Goal: Communication & Community: Answer question/provide support

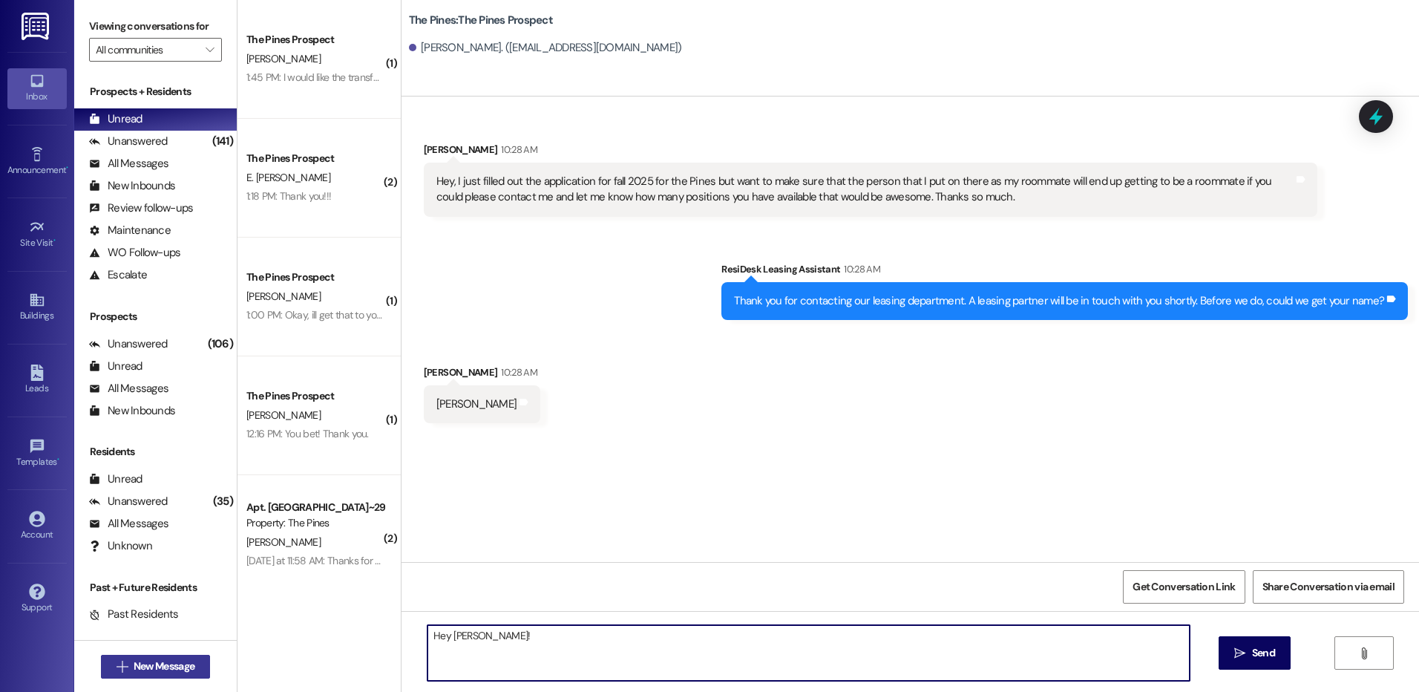
click at [156, 661] on span "New Message" at bounding box center [164, 666] width 61 height 16
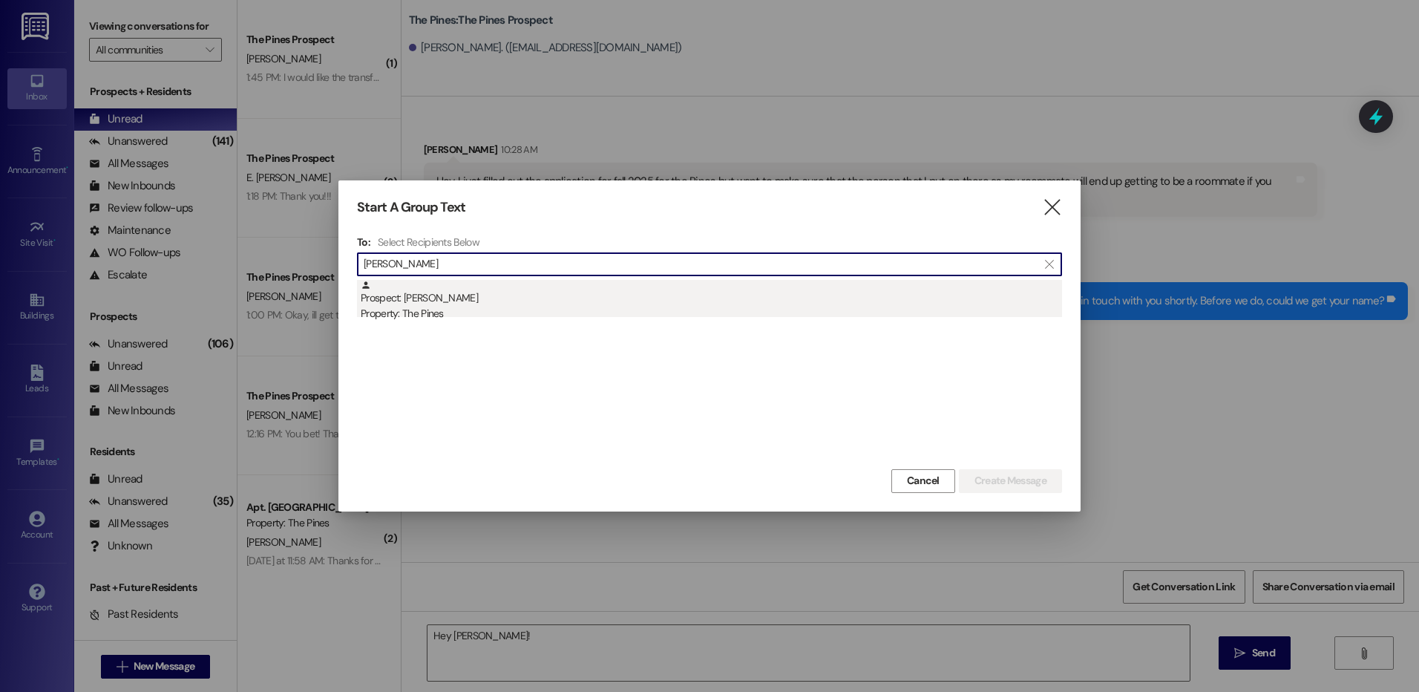
type input "[PERSON_NAME]"
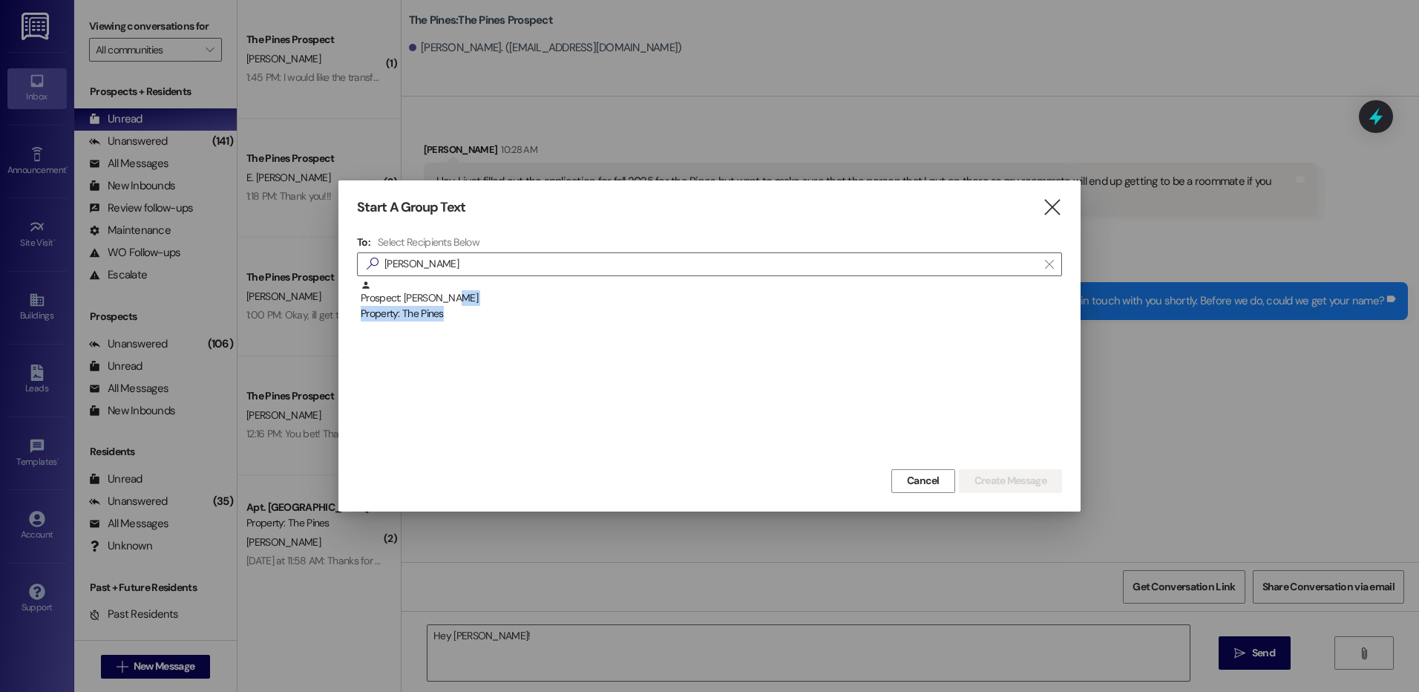
drag, startPoint x: 524, startPoint y: 306, endPoint x: 569, endPoint y: 308, distance: 45.3
click at [524, 304] on div "Prospect: [PERSON_NAME] Property: The Pines" at bounding box center [711, 301] width 701 height 42
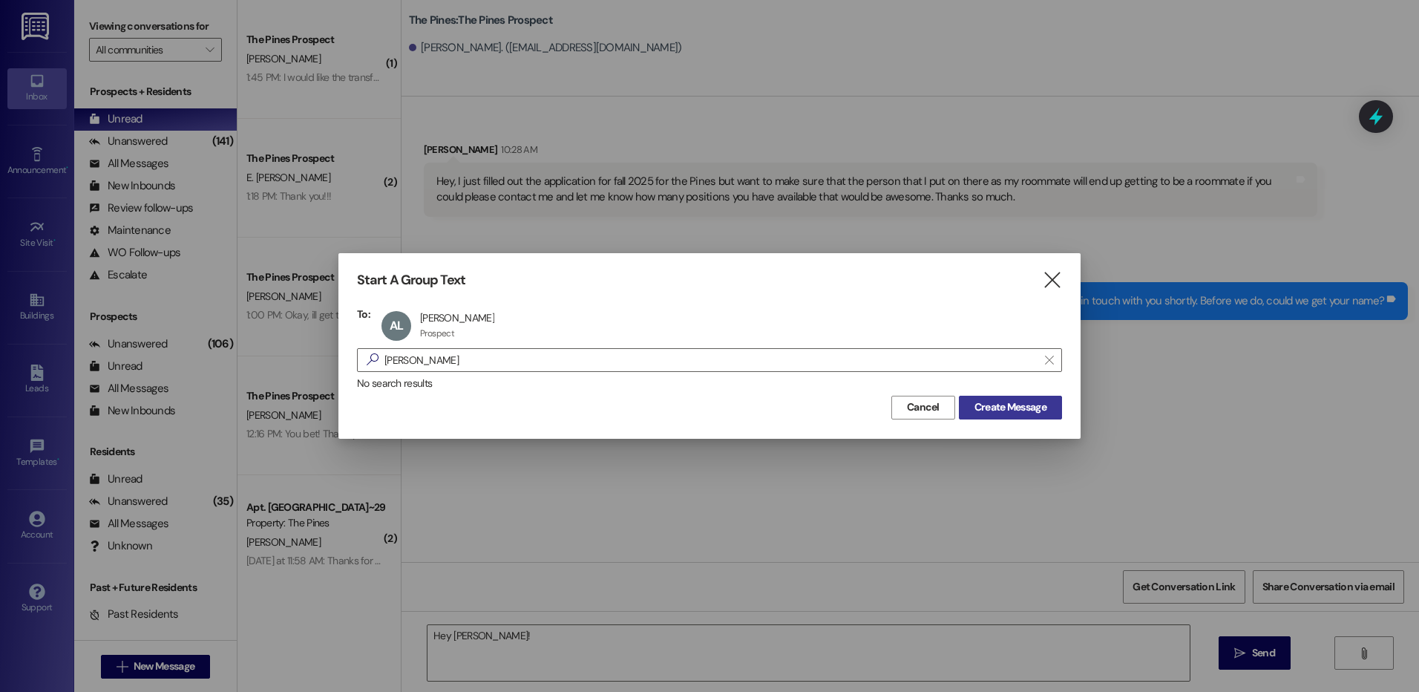
click at [1026, 398] on button "Create Message" at bounding box center [1010, 408] width 103 height 24
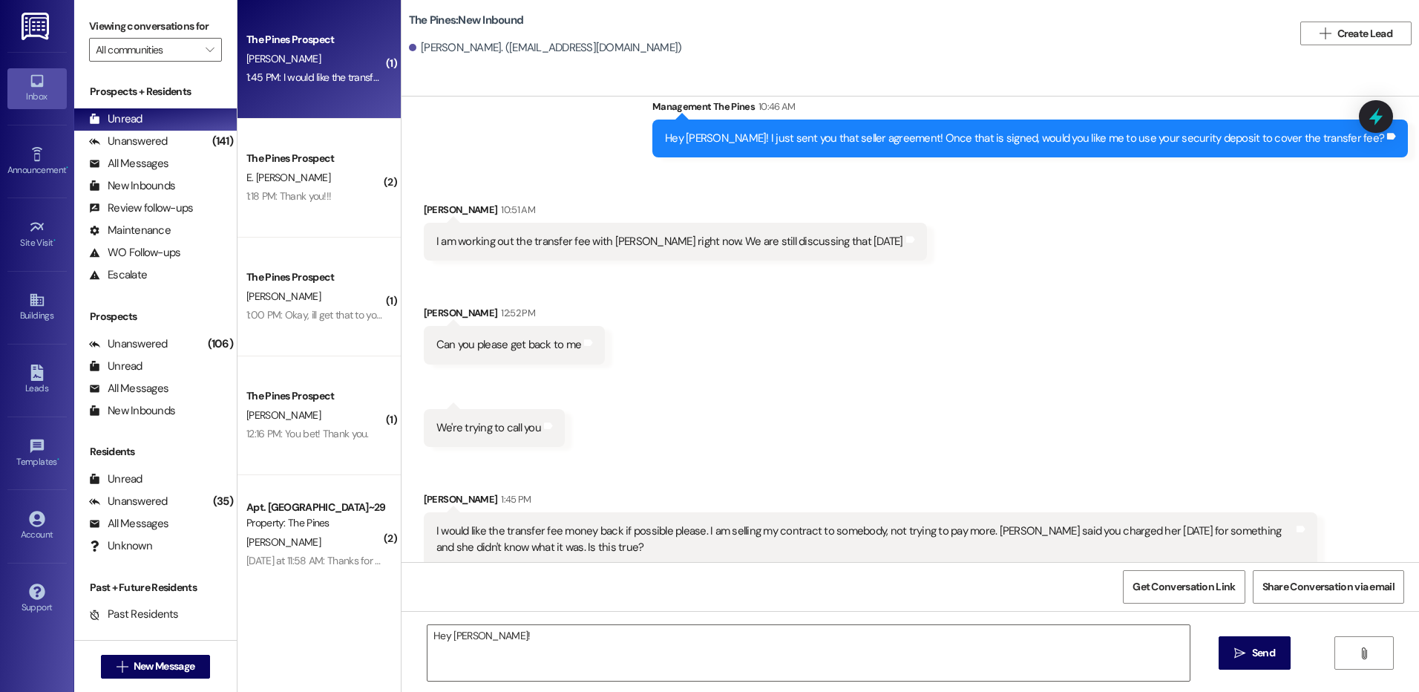
scroll to position [1374, 0]
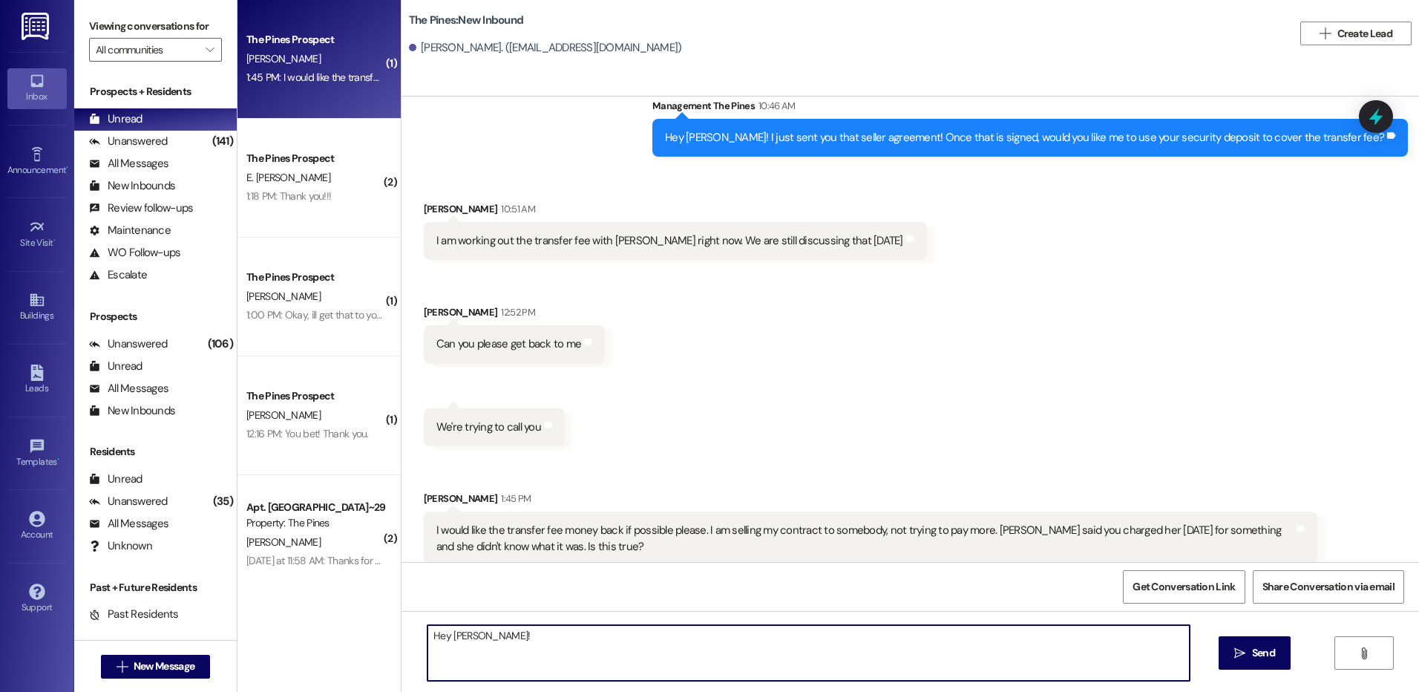
drag, startPoint x: 478, startPoint y: 633, endPoint x: 406, endPoint y: 632, distance: 72.0
click at [406, 632] on div "Hey [PERSON_NAME]!  Send " at bounding box center [909, 666] width 1017 height 111
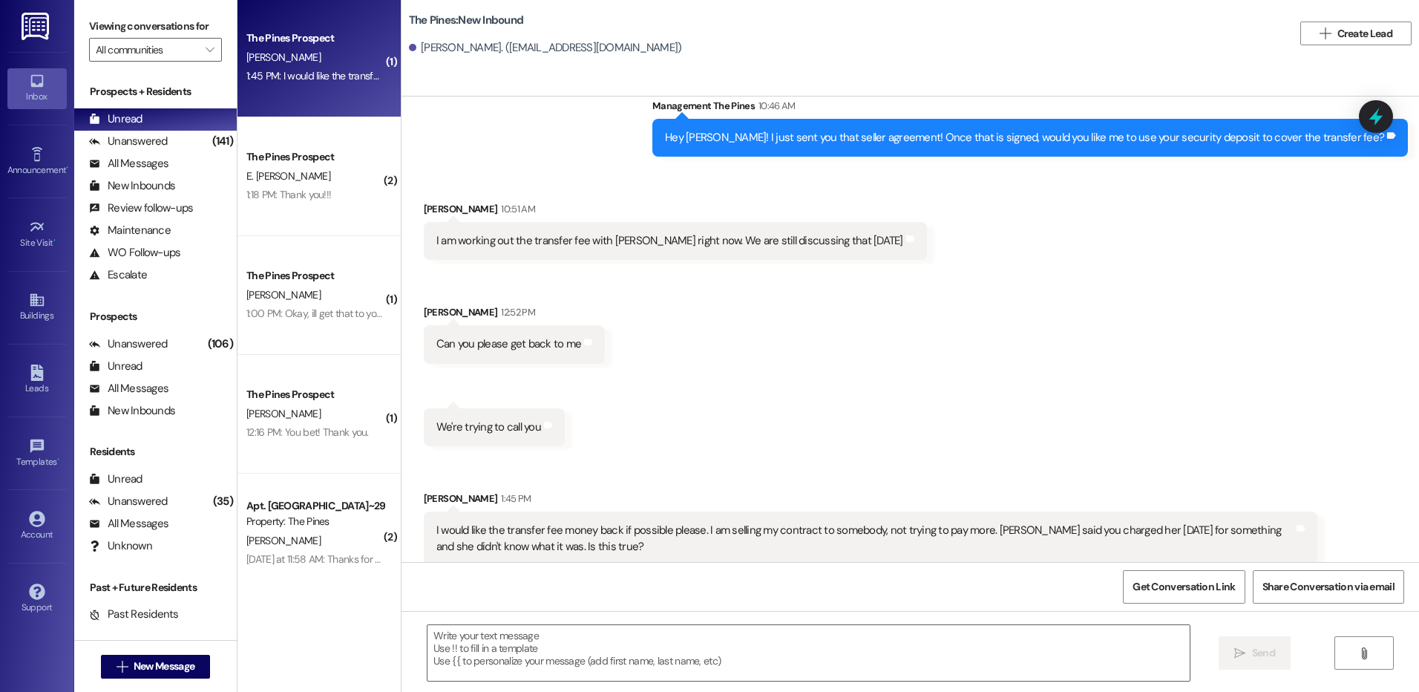
scroll to position [0, 0]
click at [157, 667] on span "New Message" at bounding box center [164, 666] width 61 height 16
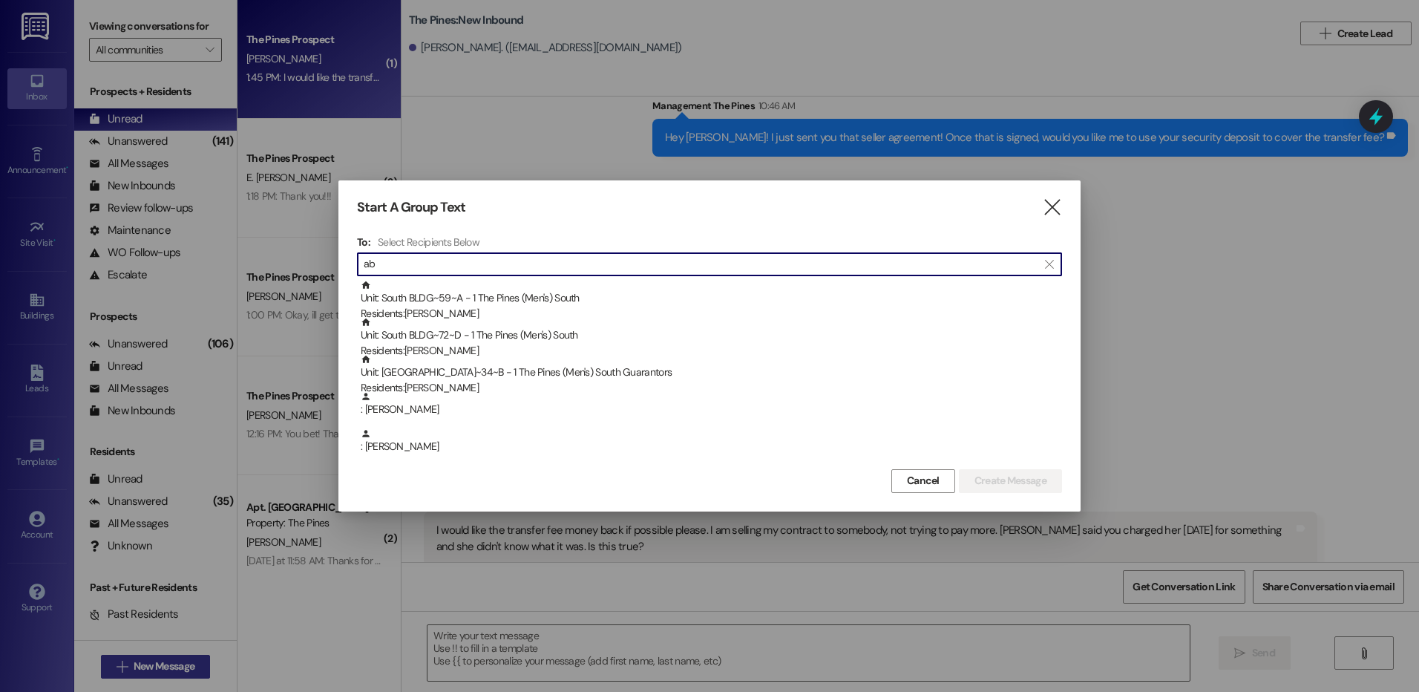
type input "a"
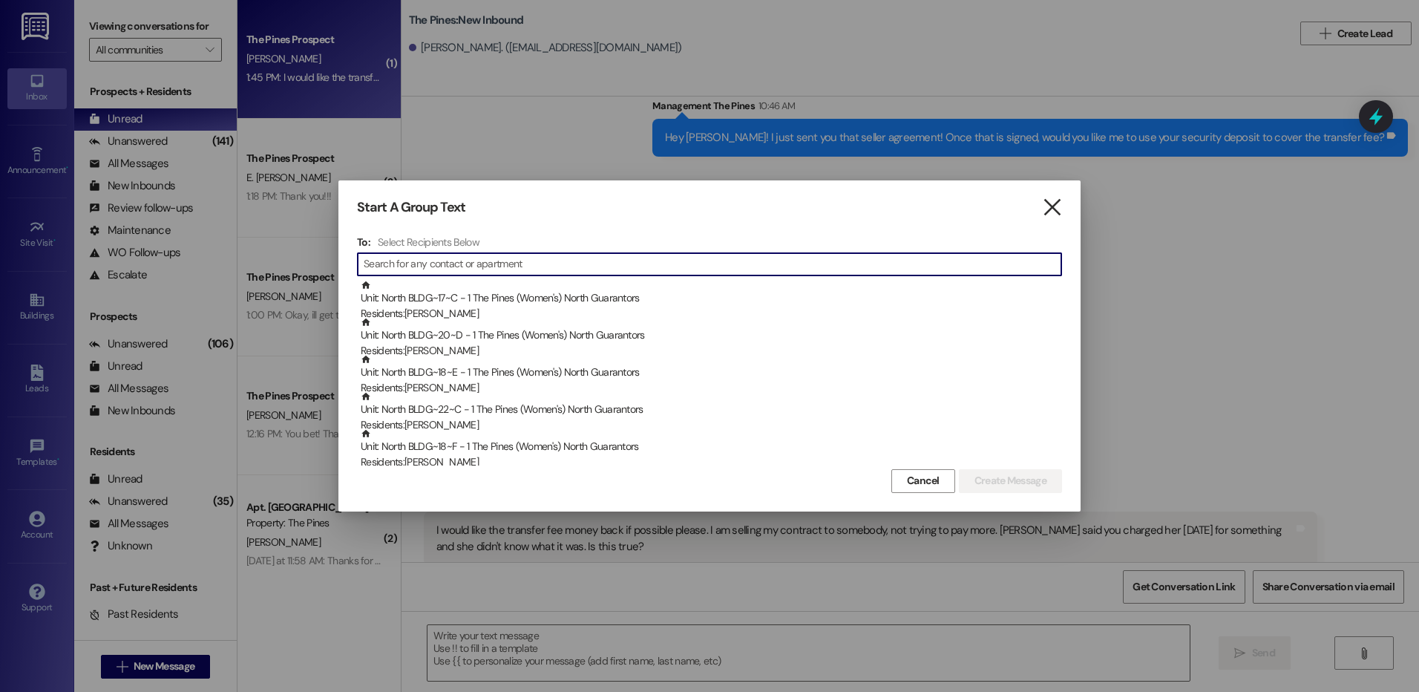
click at [1044, 213] on icon "" at bounding box center [1052, 208] width 20 height 16
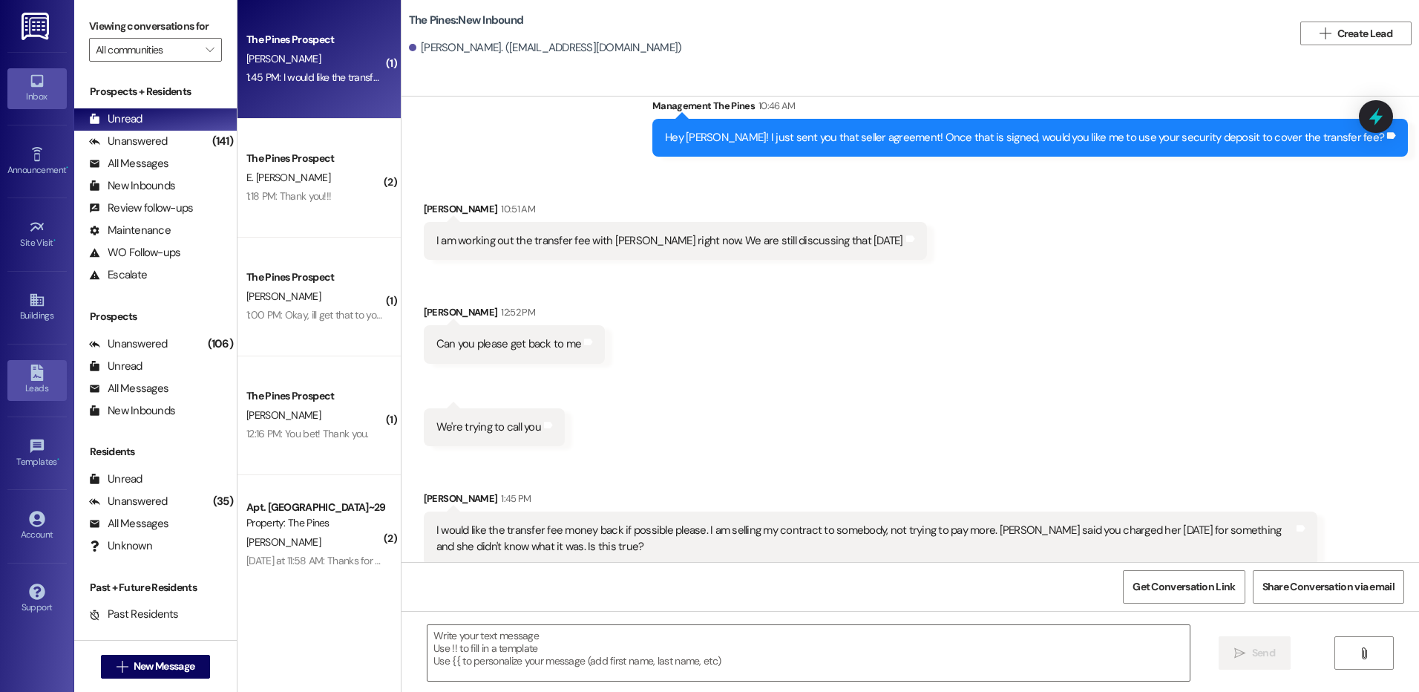
click at [38, 388] on div "Leads" at bounding box center [37, 388] width 74 height 15
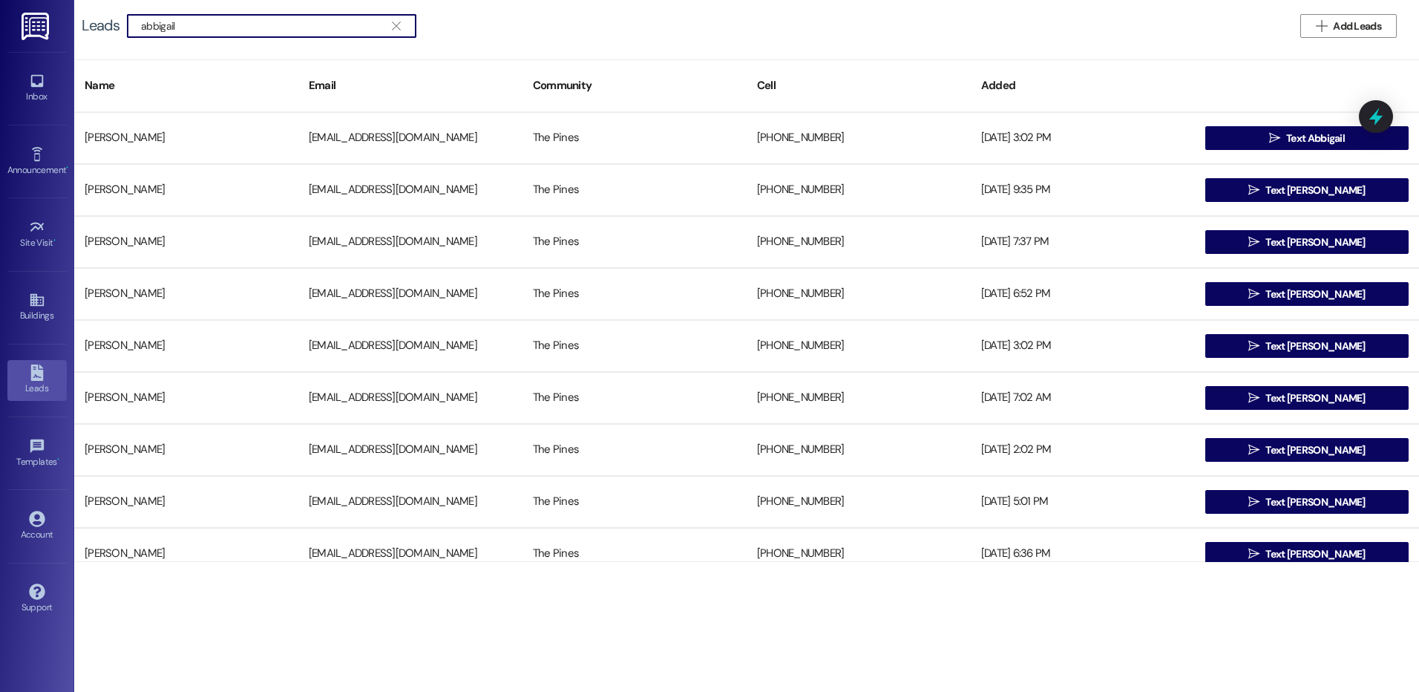
type input "abbigail"
click at [16, 87] on link "Inbox" at bounding box center [36, 88] width 59 height 40
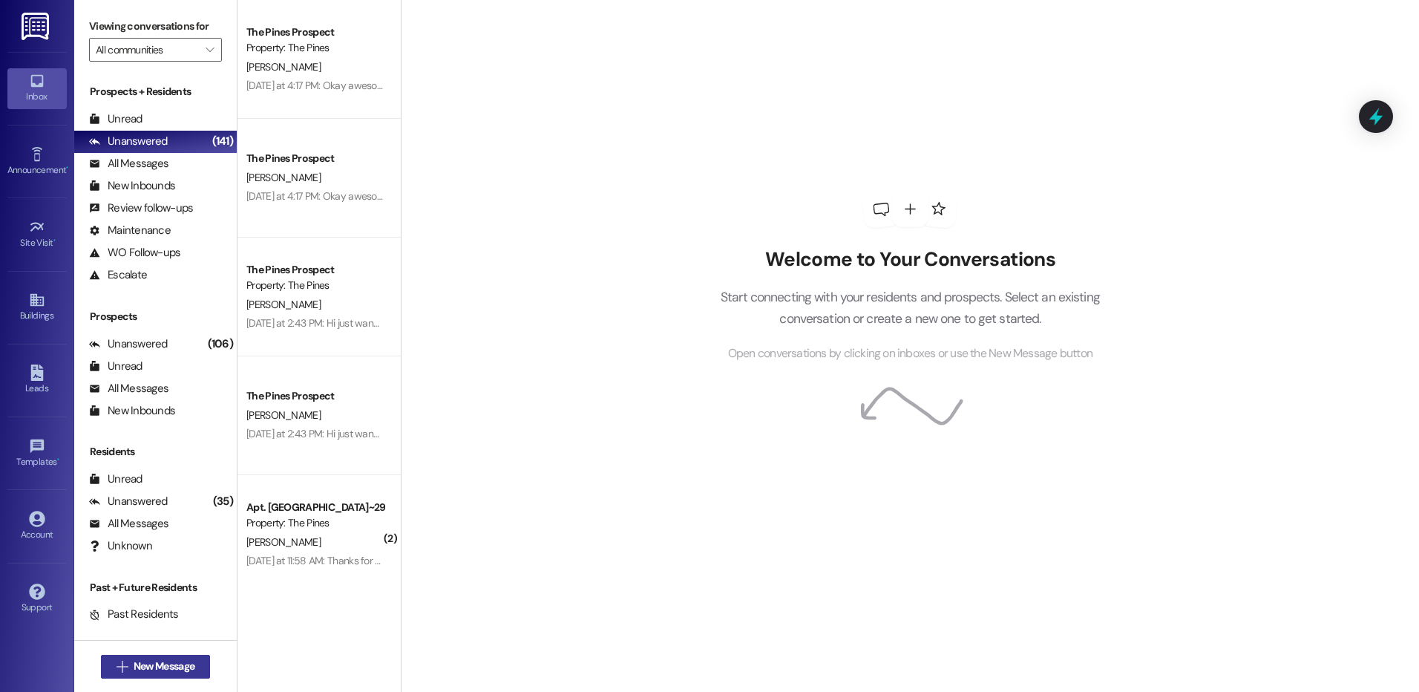
click at [157, 658] on span "New Message" at bounding box center [164, 666] width 61 height 16
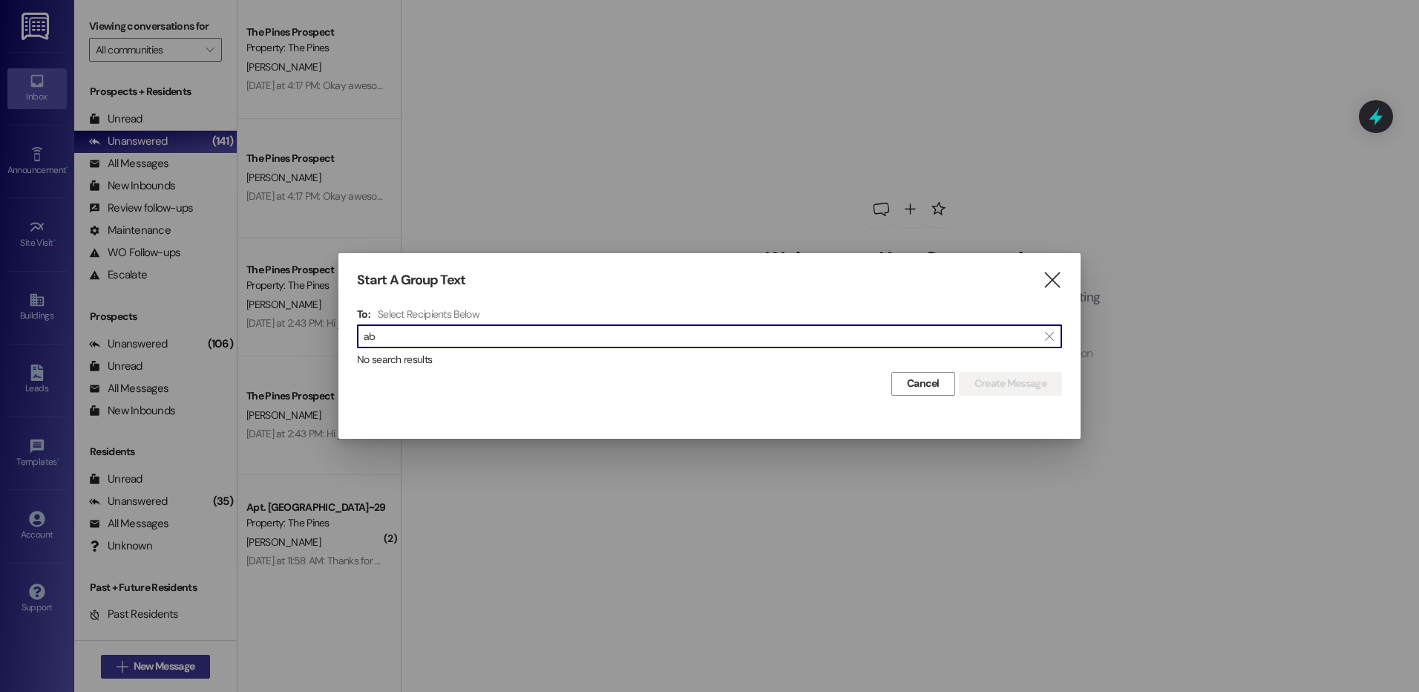
type input "a"
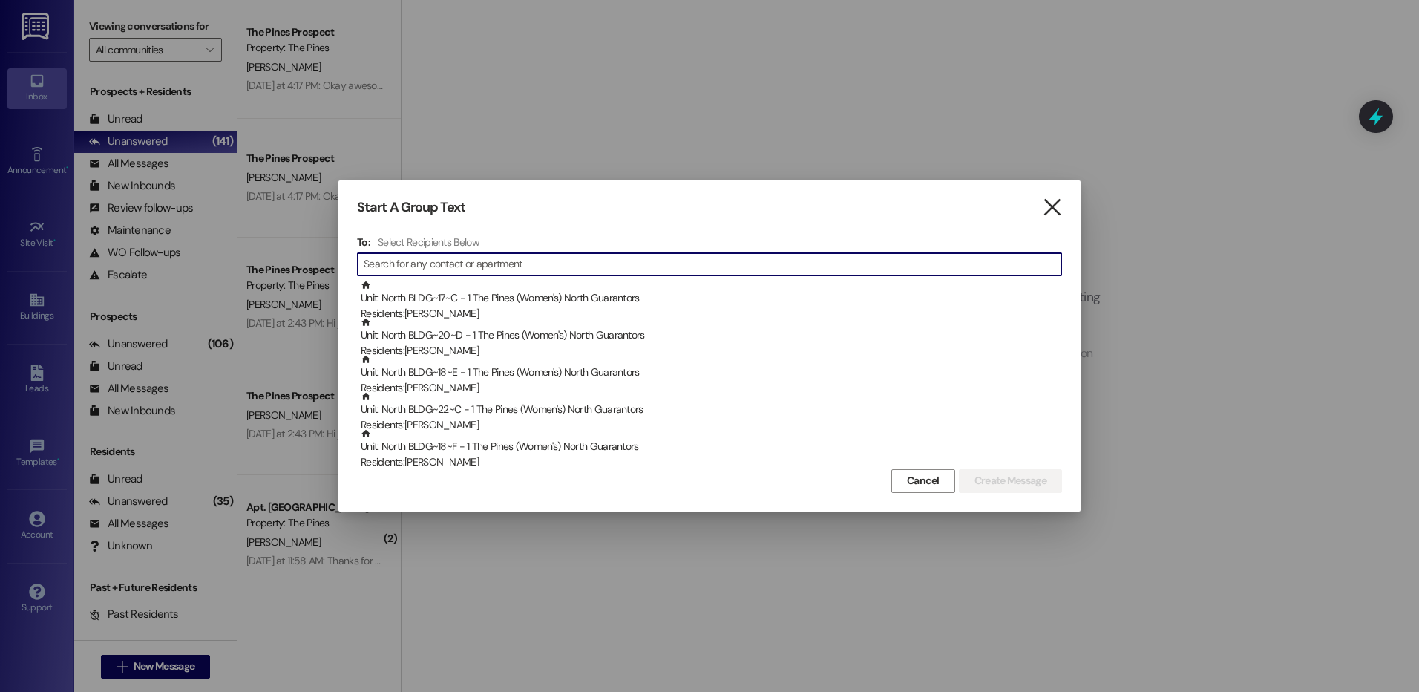
click at [1053, 209] on icon "" at bounding box center [1052, 208] width 20 height 16
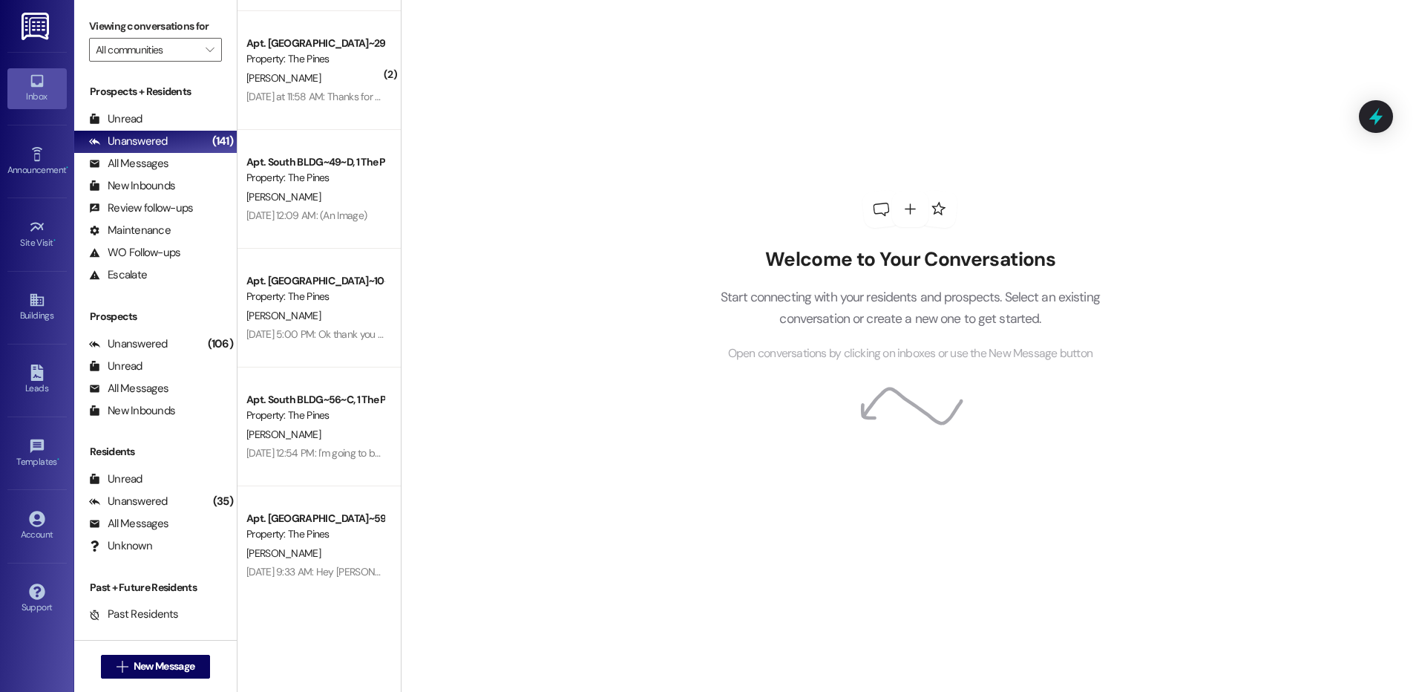
scroll to position [594, 0]
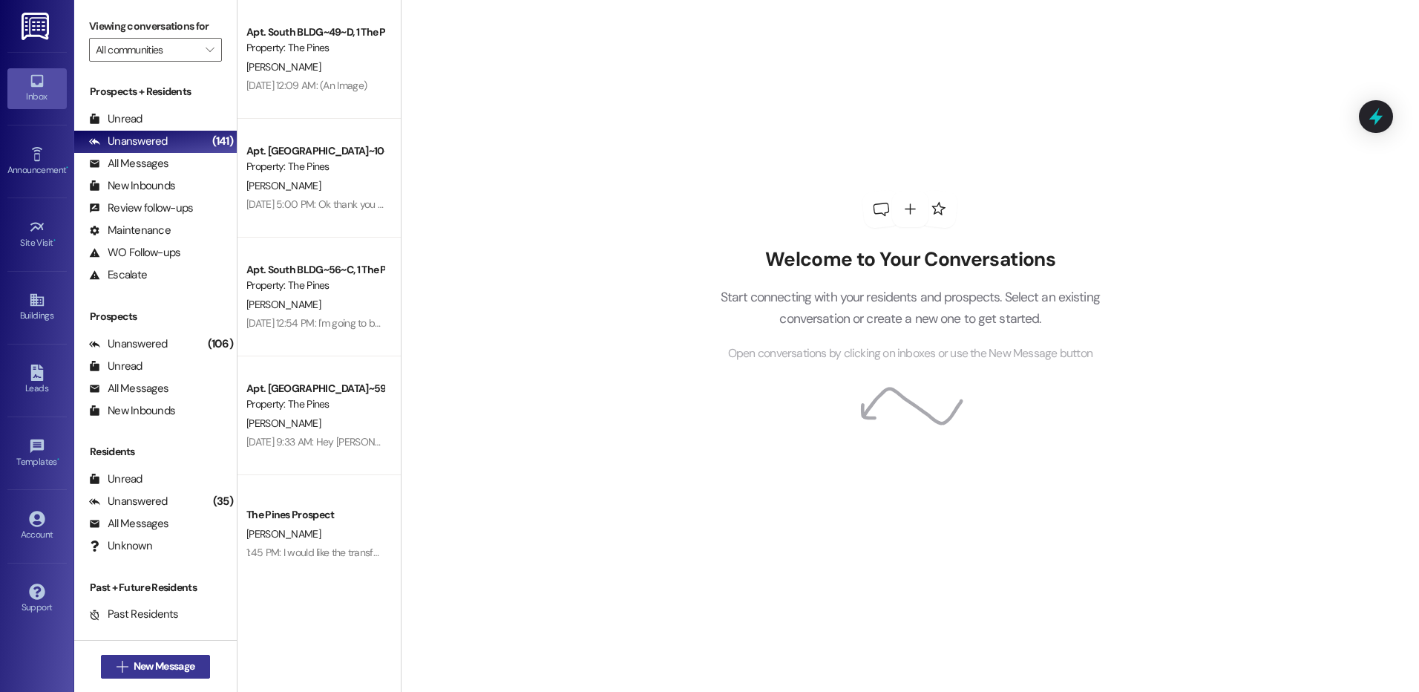
click at [155, 666] on span "New Message" at bounding box center [164, 666] width 61 height 16
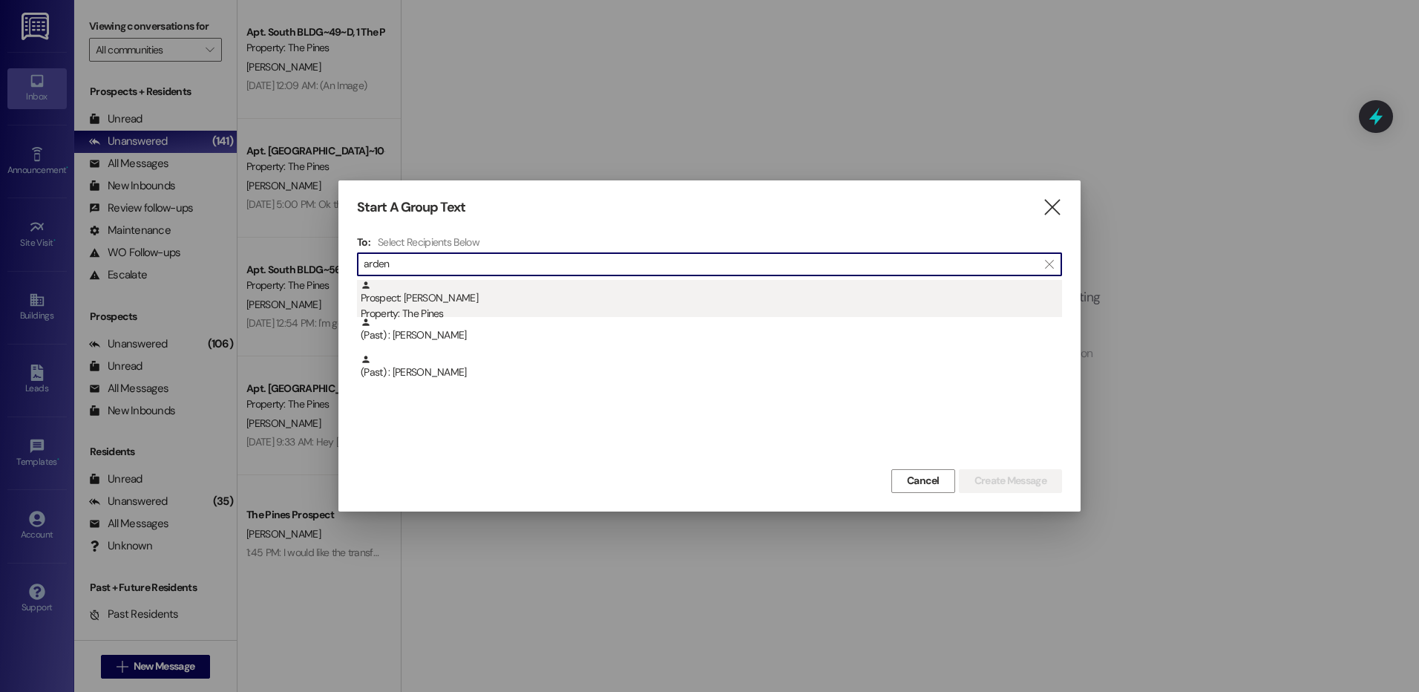
type input "arden"
click at [512, 301] on div "Prospect: [PERSON_NAME] Property: The Pines" at bounding box center [711, 301] width 701 height 42
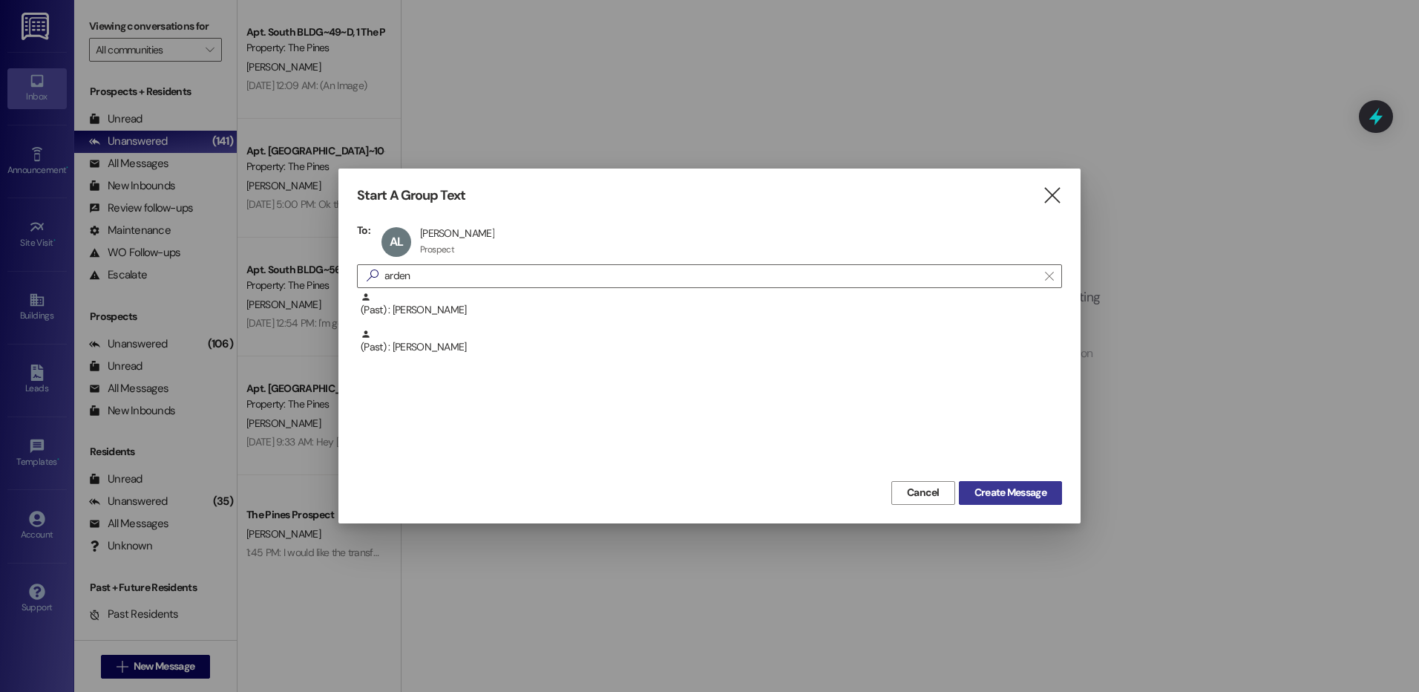
click at [1029, 489] on span "Create Message" at bounding box center [1010, 493] width 72 height 16
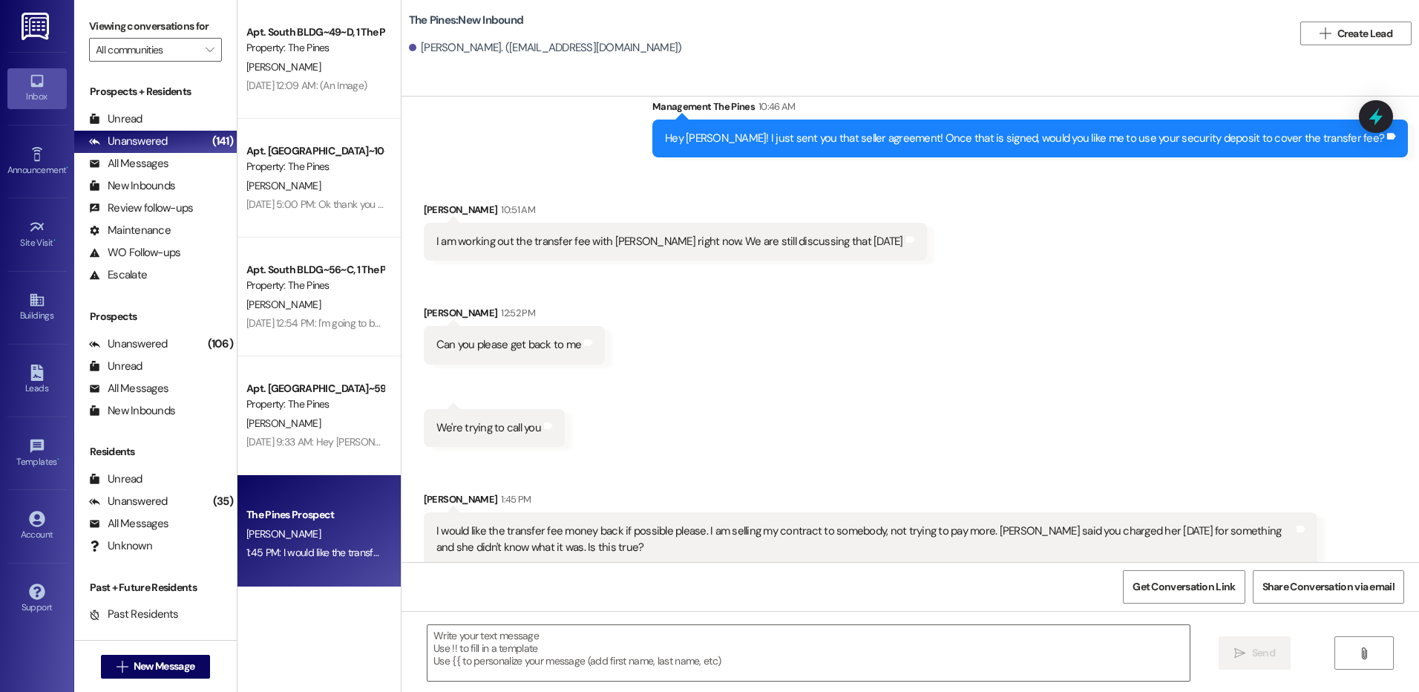
scroll to position [1374, 0]
click at [923, 657] on textarea at bounding box center [807, 653] width 761 height 56
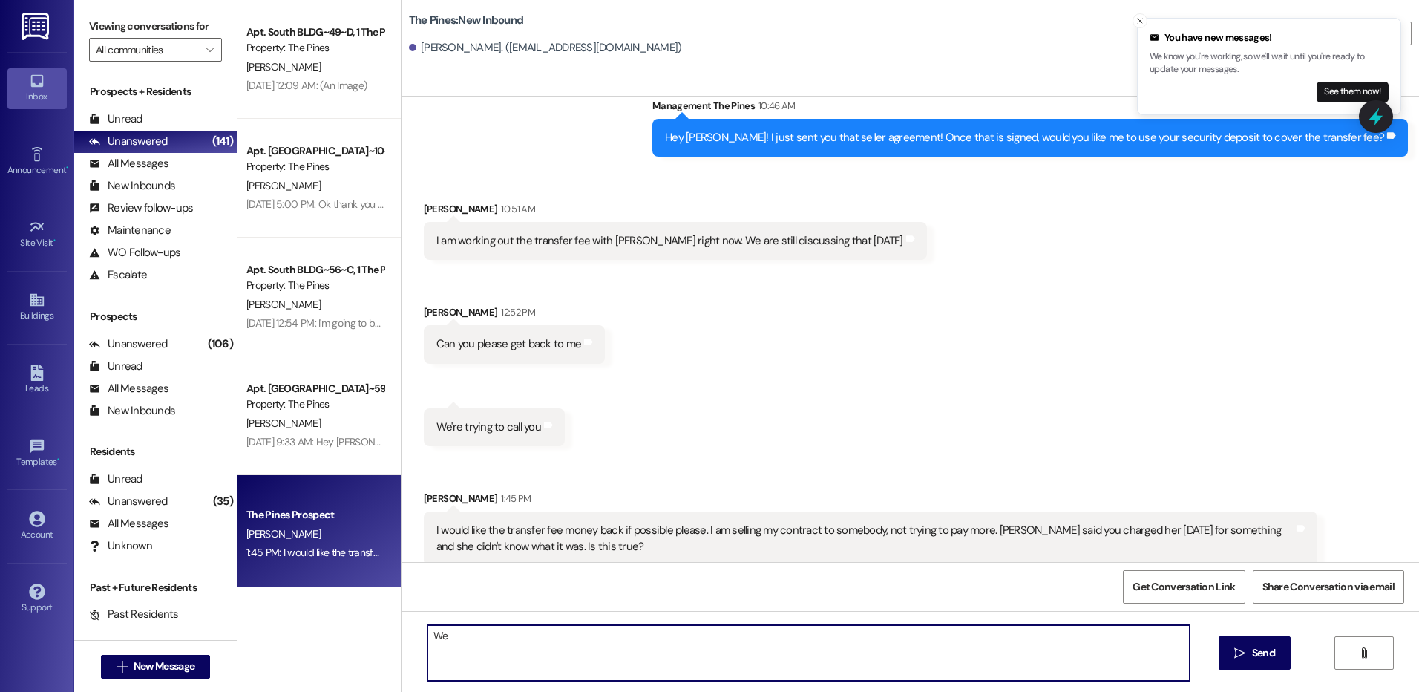
type textarea "W"
type textarea "H"
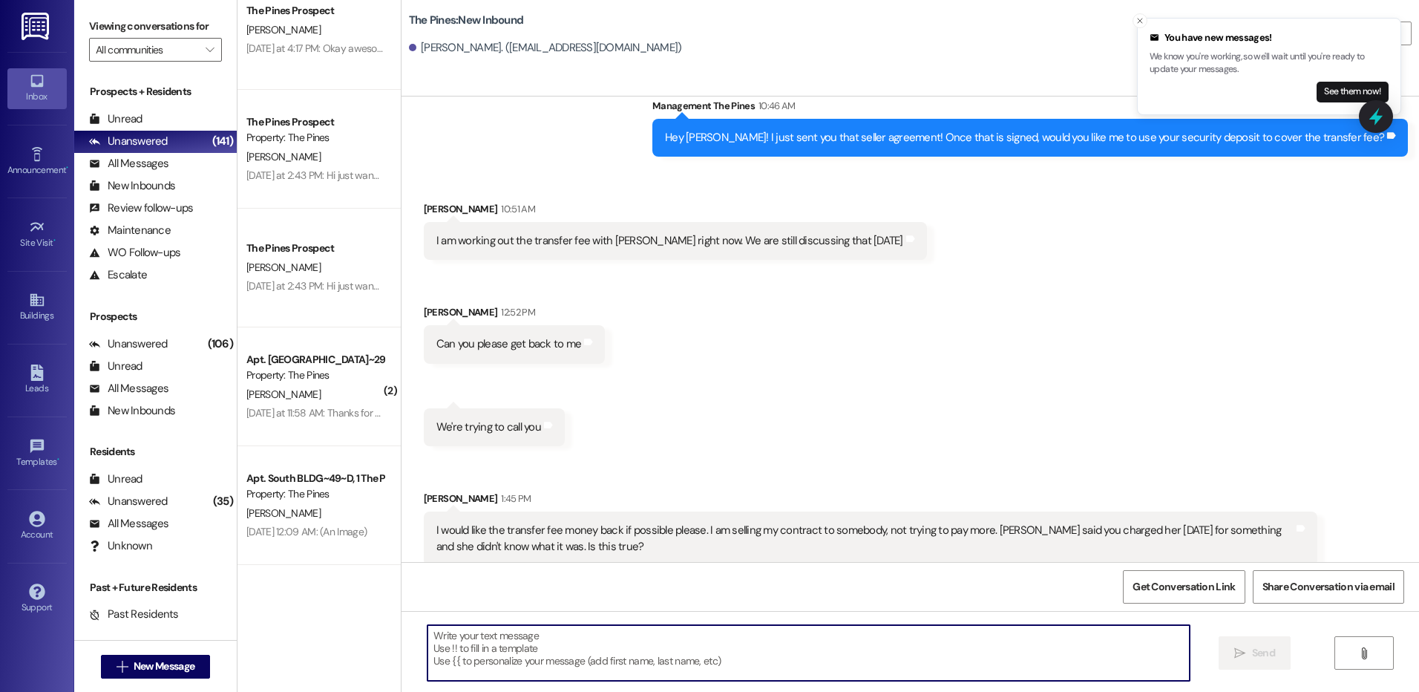
scroll to position [0, 0]
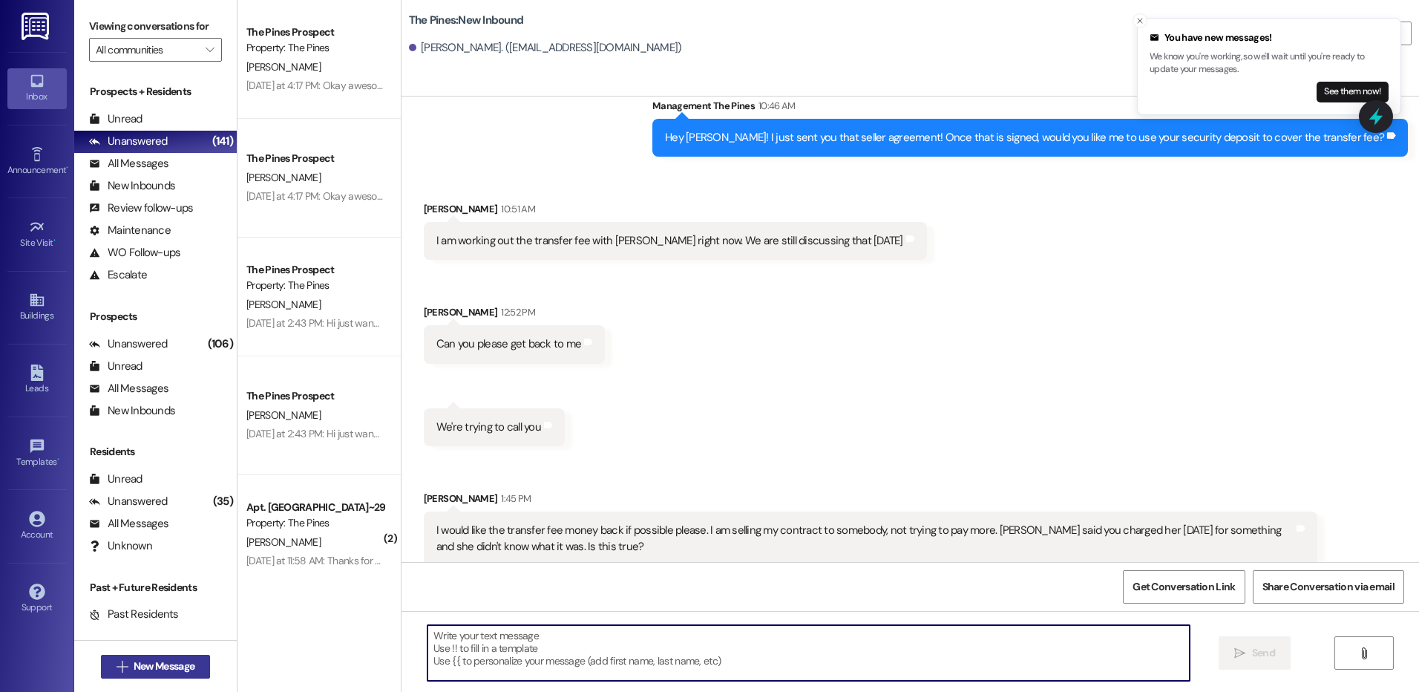
click at [176, 669] on span "New Message" at bounding box center [164, 666] width 61 height 16
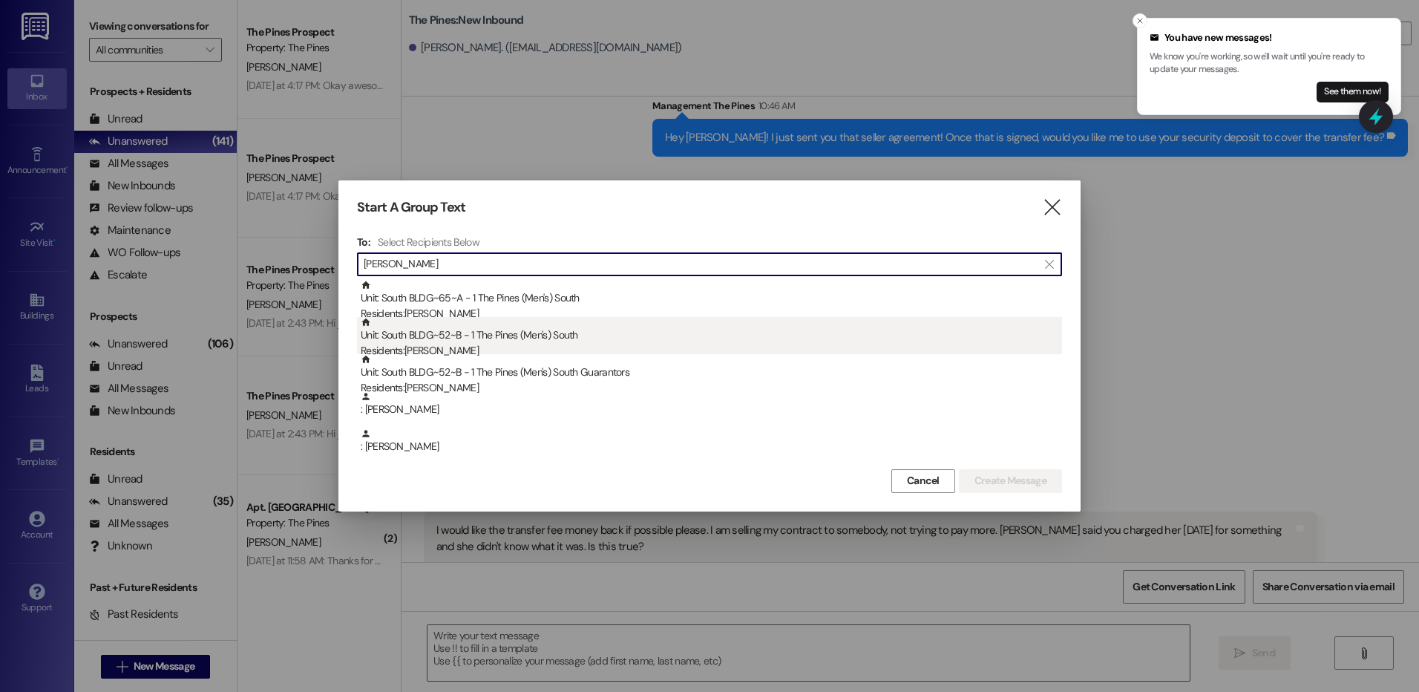
type input "[PERSON_NAME]"
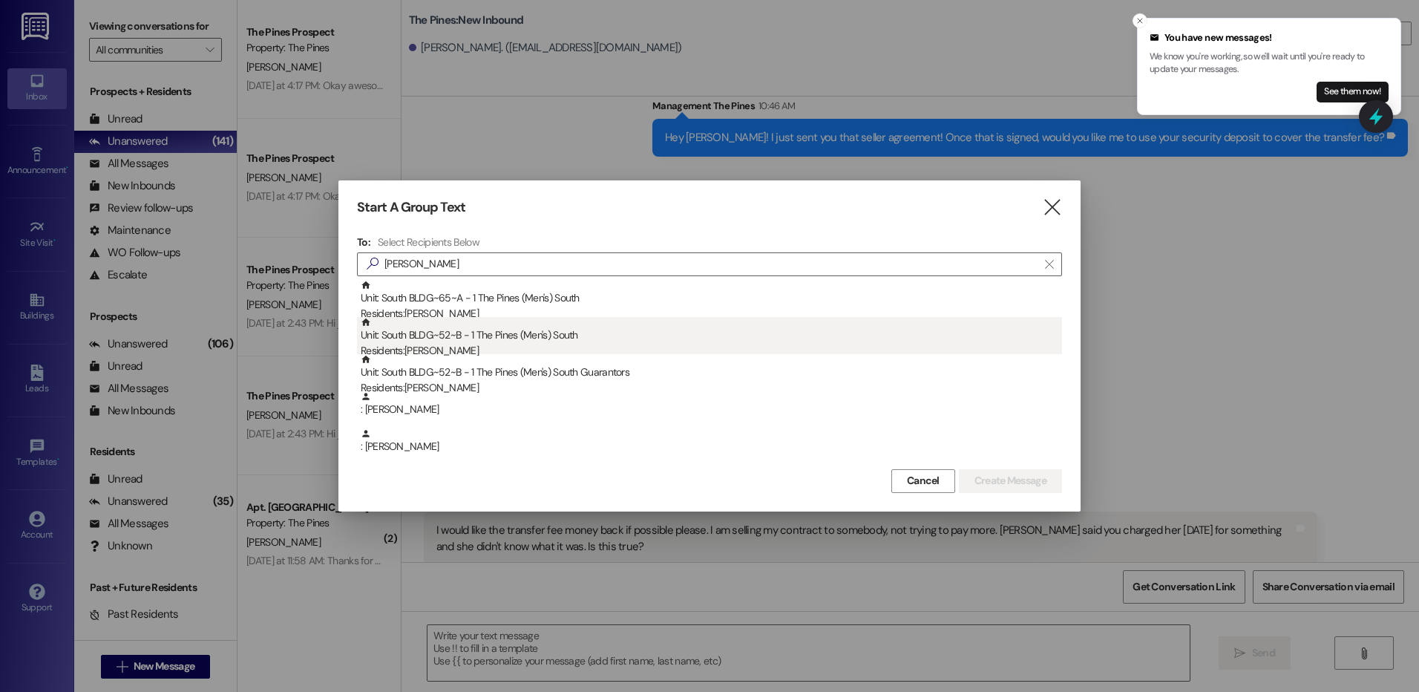
click at [709, 322] on div "Unit: South BLDG~52~B - 1 The Pines (Men's) [DEMOGRAPHIC_DATA] Residents: [PERS…" at bounding box center [711, 338] width 701 height 42
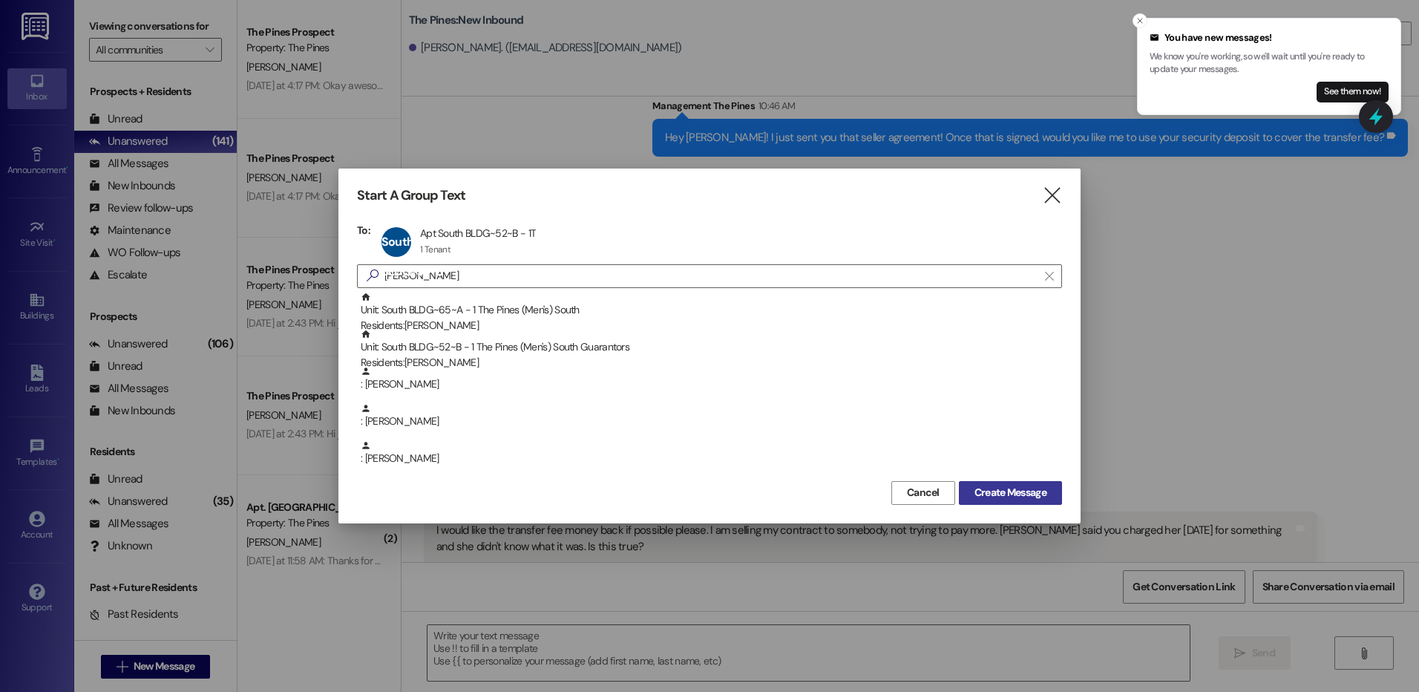
click at [994, 487] on span "Create Message" at bounding box center [1010, 493] width 72 height 16
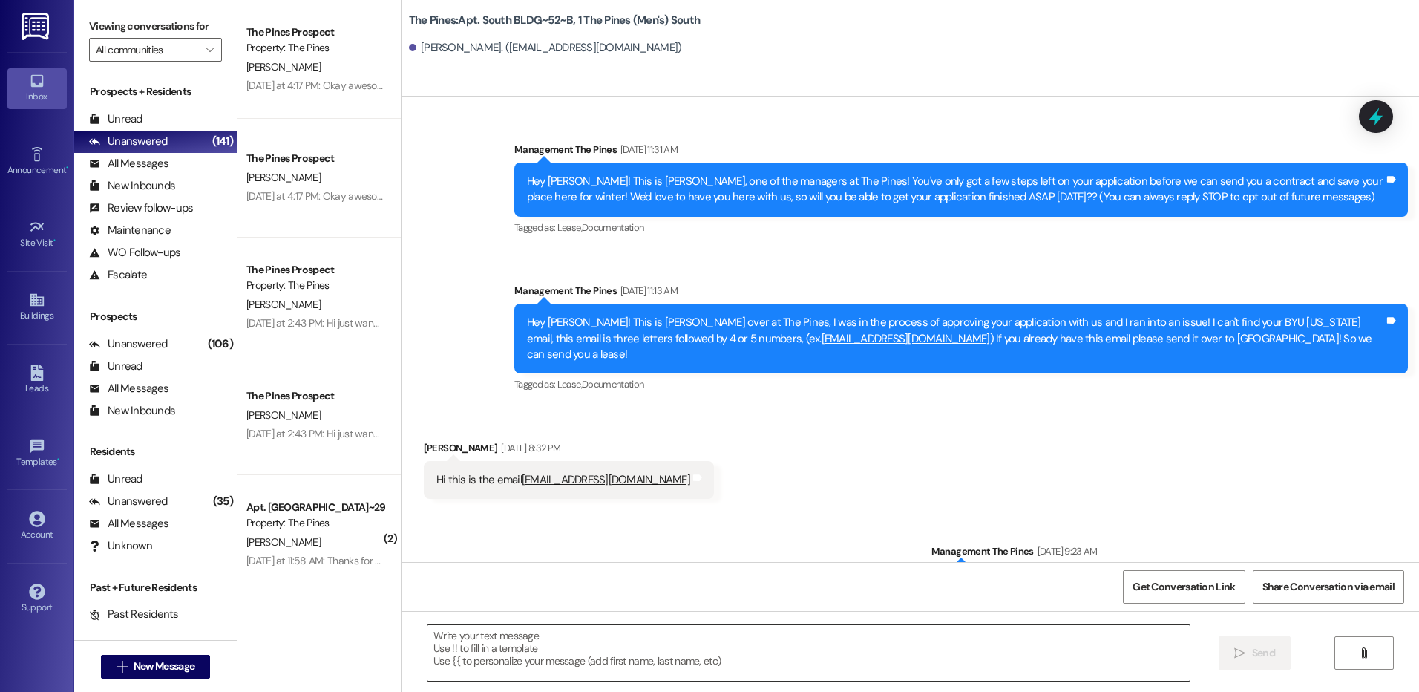
drag, startPoint x: 824, startPoint y: 643, endPoint x: 847, endPoint y: 643, distance: 22.3
click at [847, 643] on textarea at bounding box center [807, 653] width 761 height 56
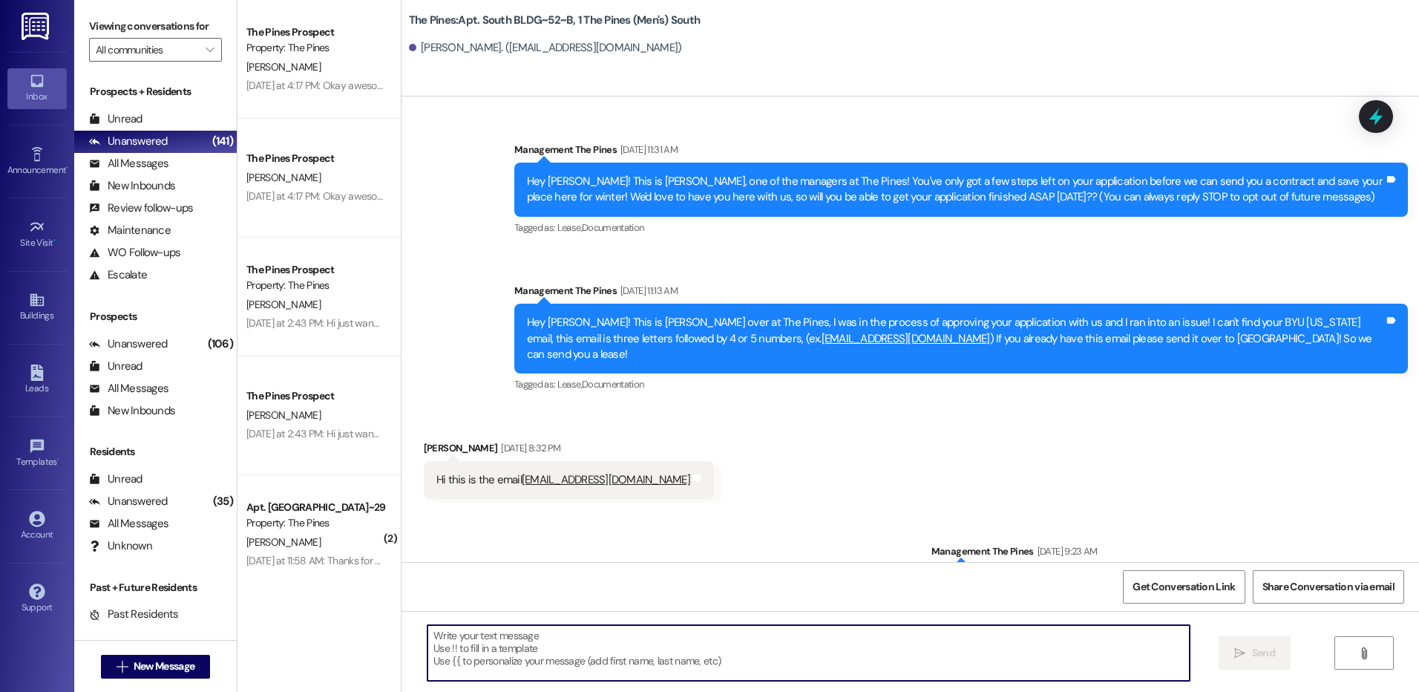
scroll to position [22725, 0]
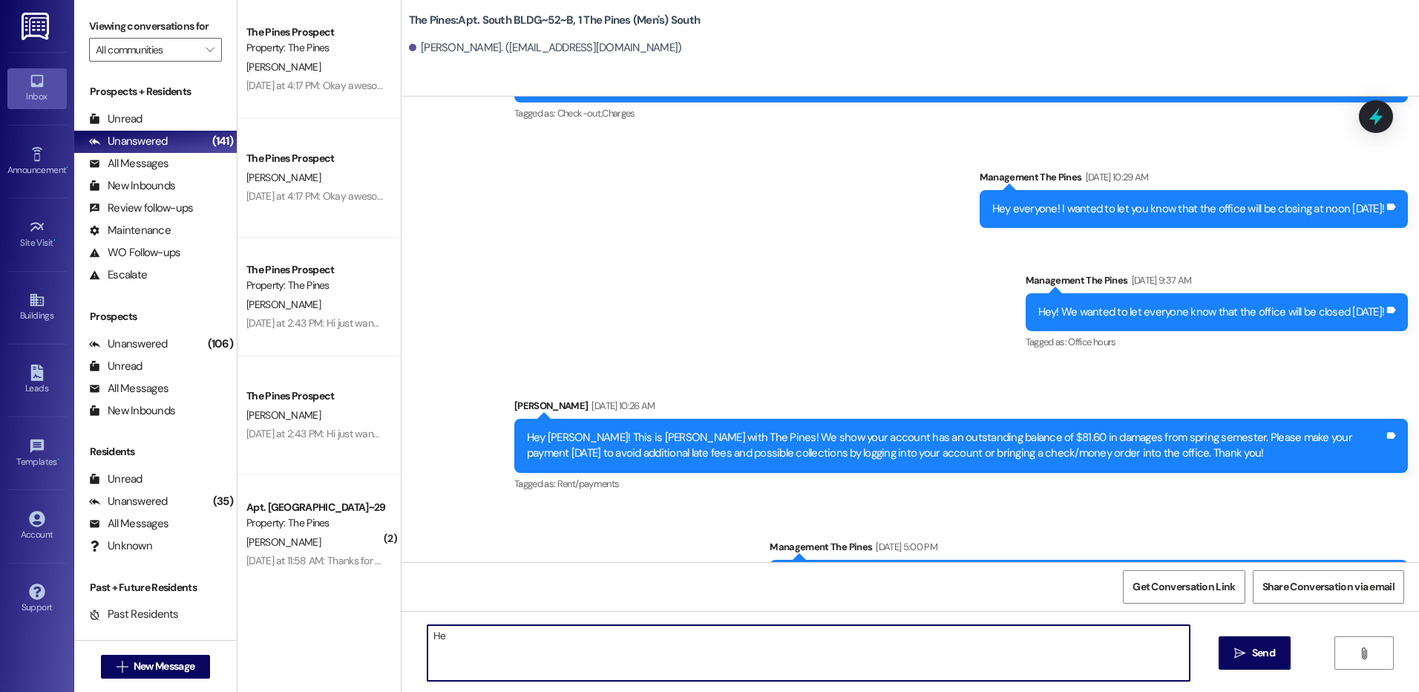
type textarea "H"
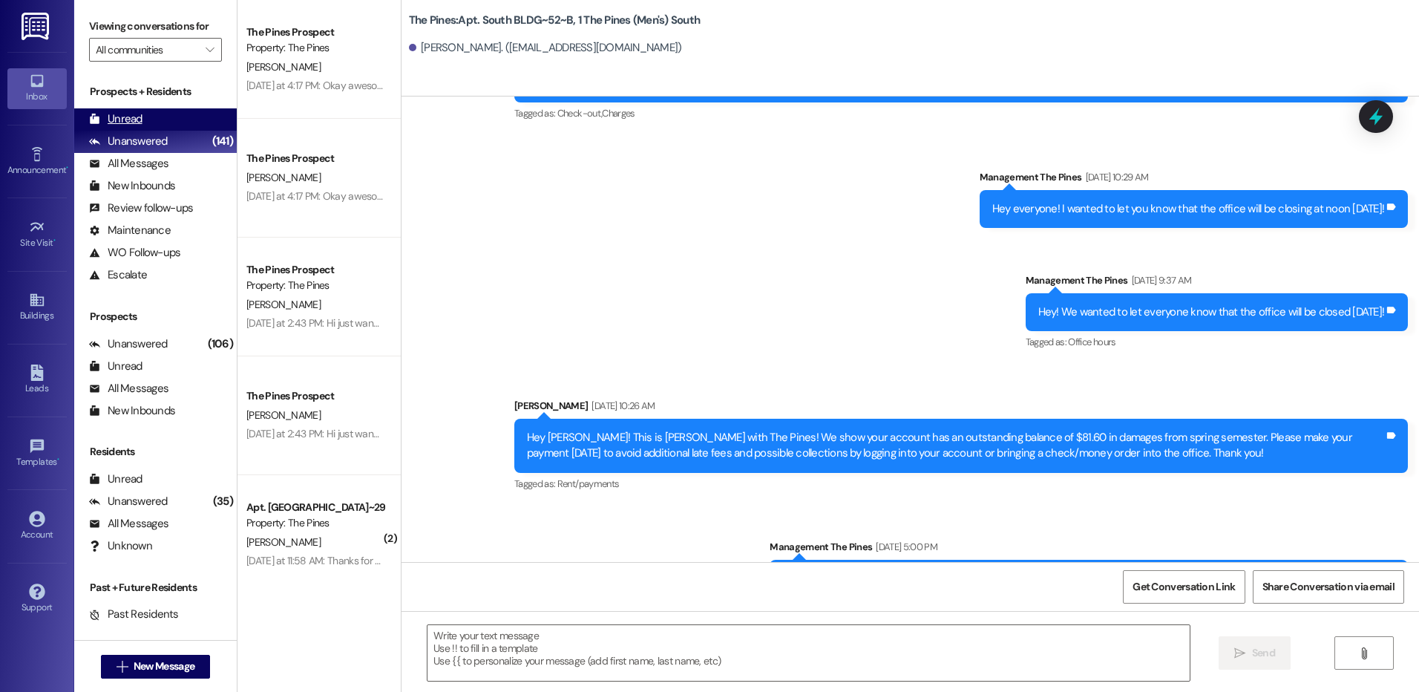
click at [122, 113] on div "Unread" at bounding box center [115, 119] width 53 height 16
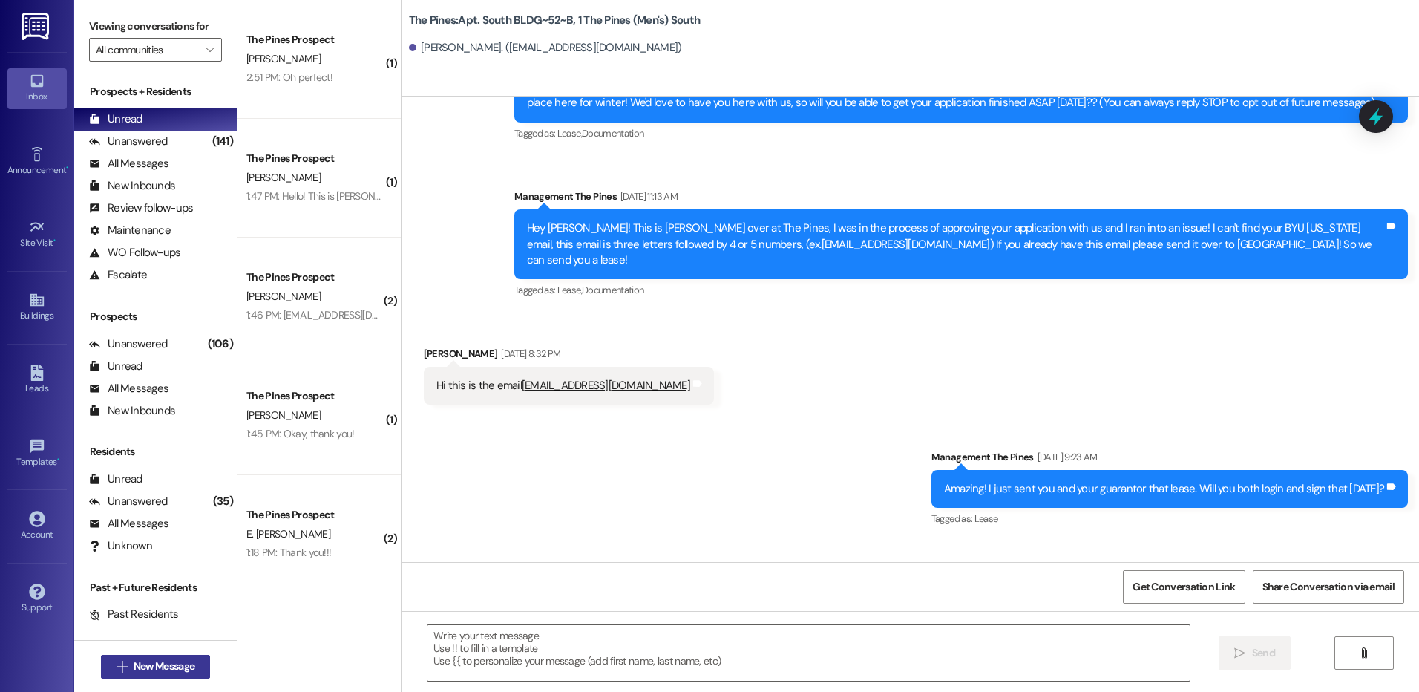
scroll to position [0, 0]
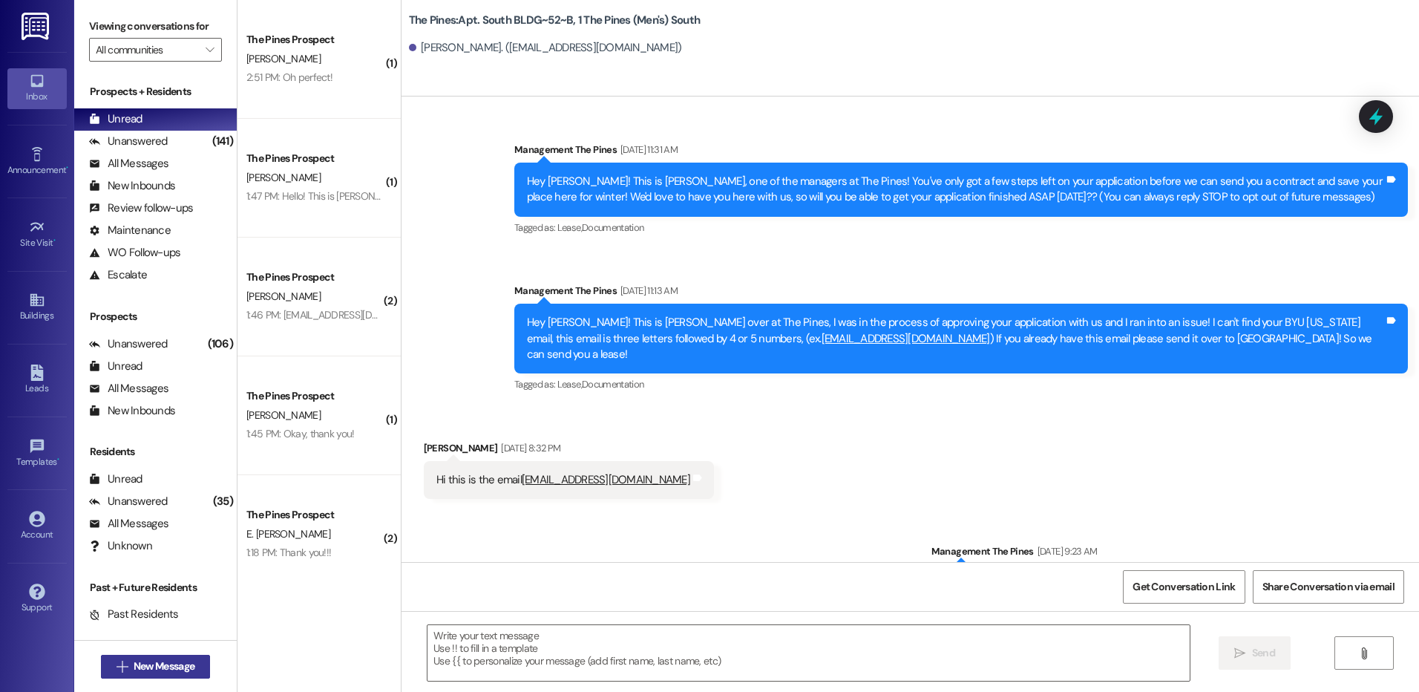
click at [161, 667] on span "New Message" at bounding box center [164, 666] width 61 height 16
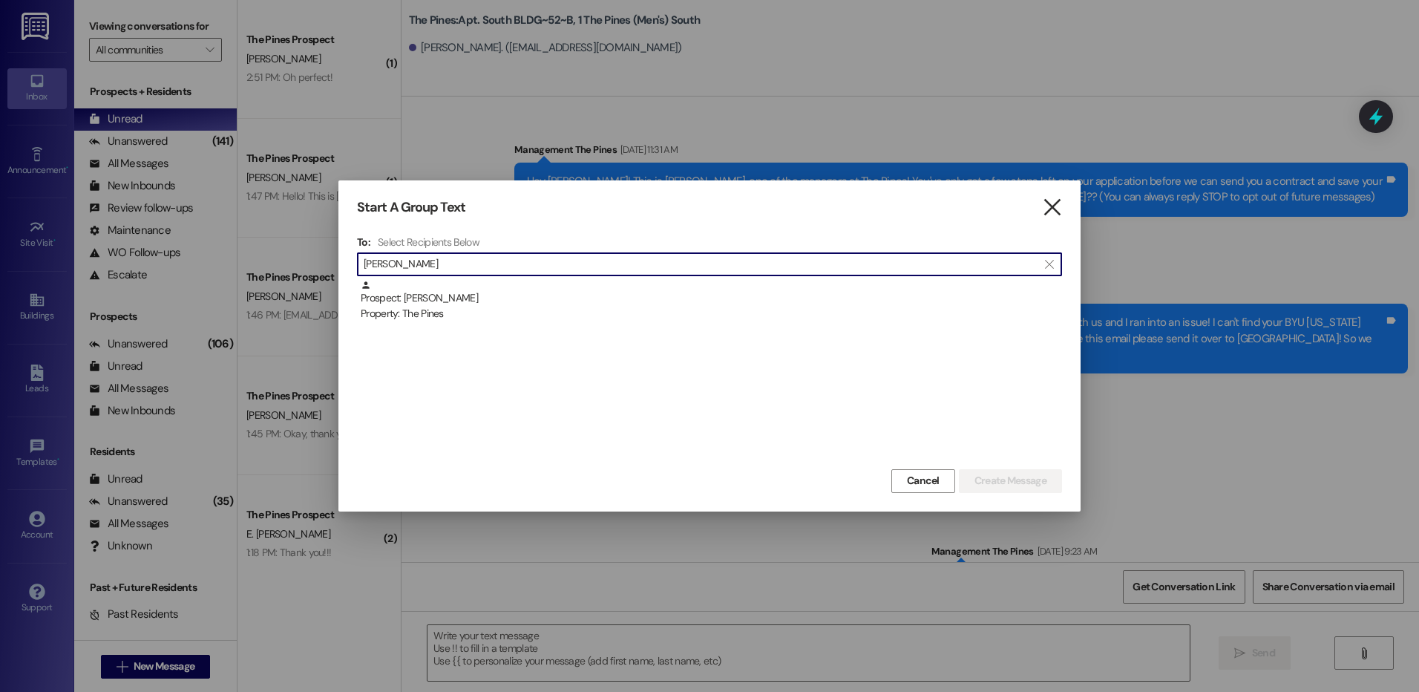
type input "[PERSON_NAME]"
click at [1055, 206] on icon "" at bounding box center [1052, 208] width 20 height 16
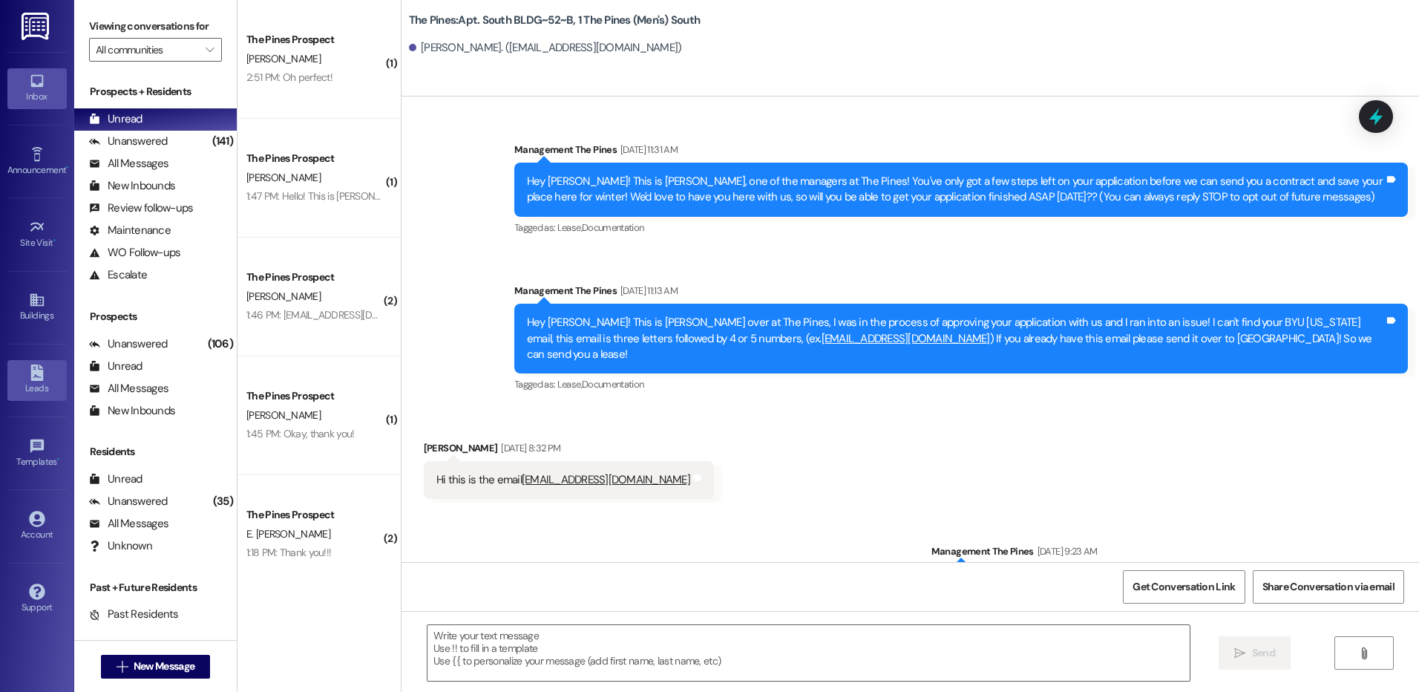
click at [35, 379] on icon at bounding box center [36, 372] width 13 height 16
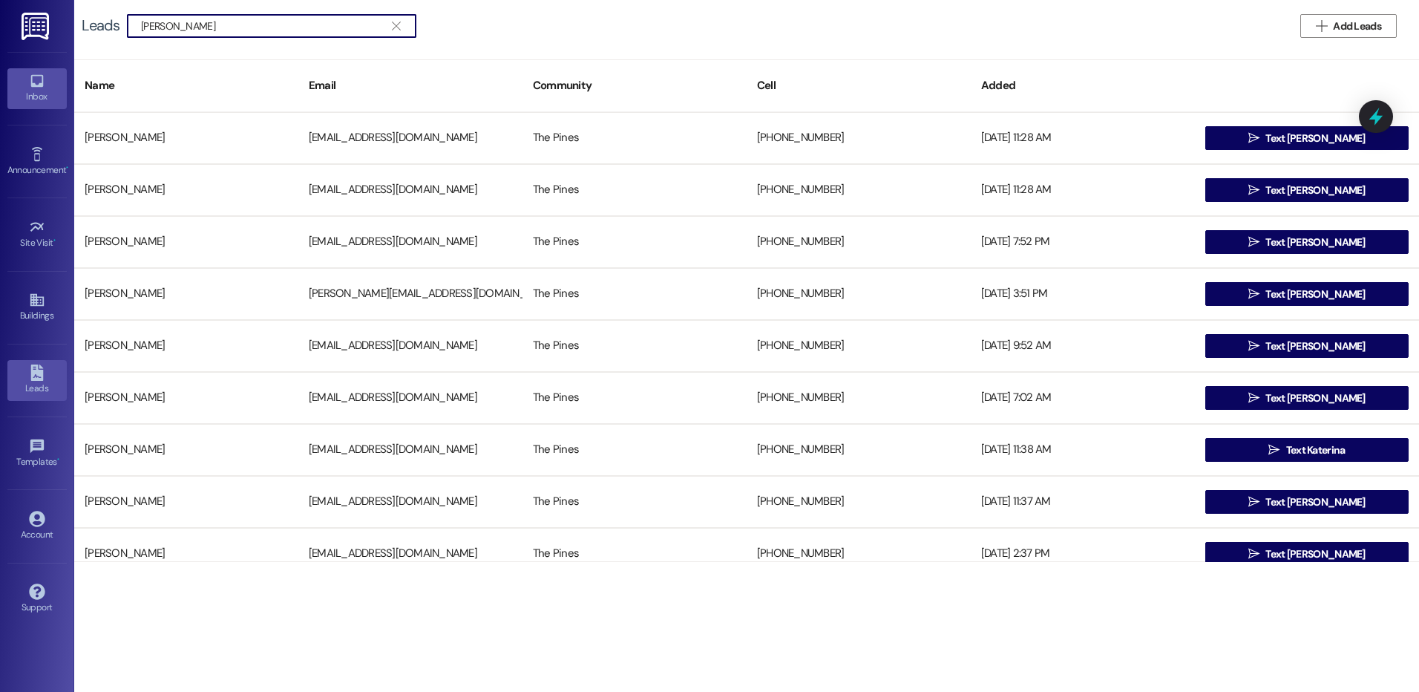
type input "[PERSON_NAME]"
click at [36, 90] on div "Inbox" at bounding box center [37, 96] width 74 height 15
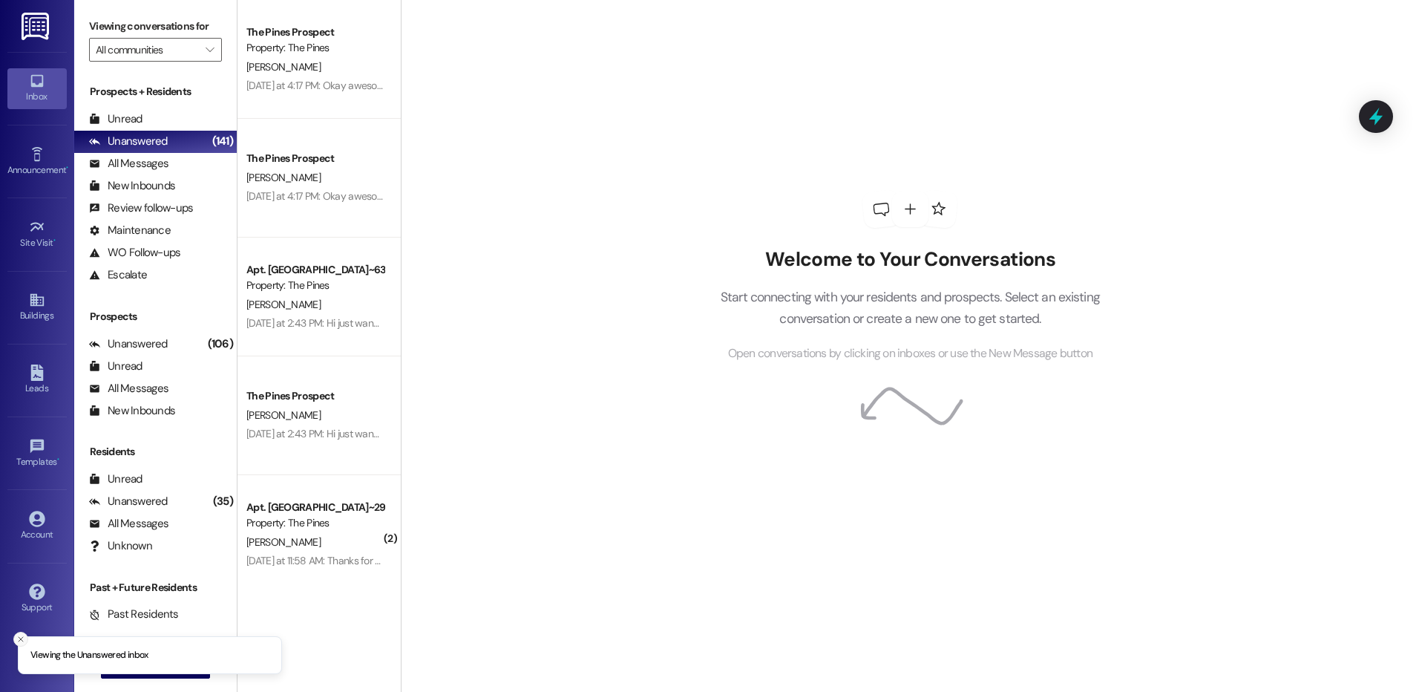
click at [19, 638] on icon "Close toast" at bounding box center [20, 638] width 9 height 9
click at [131, 664] on span "New Message" at bounding box center [164, 666] width 67 height 16
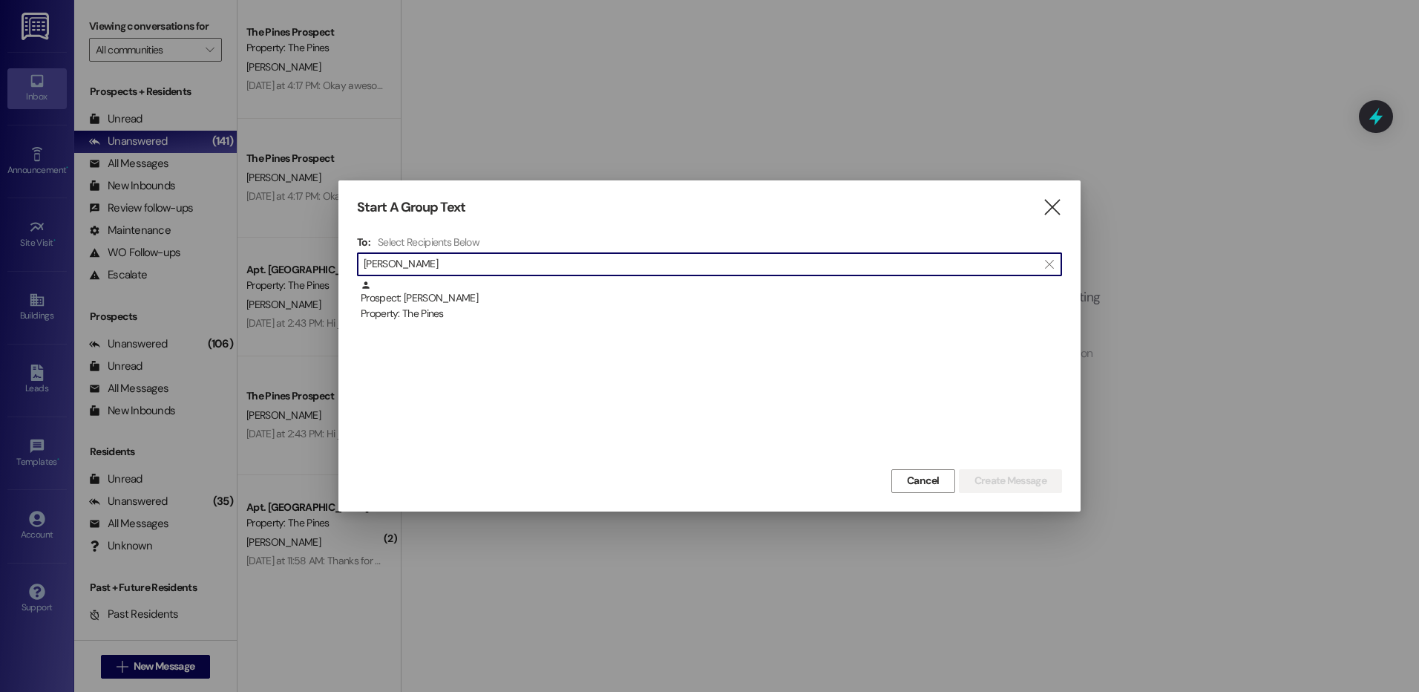
type input "[PERSON_NAME]"
click at [571, 301] on div "Prospect: [PERSON_NAME] Property: The Pines" at bounding box center [711, 301] width 701 height 42
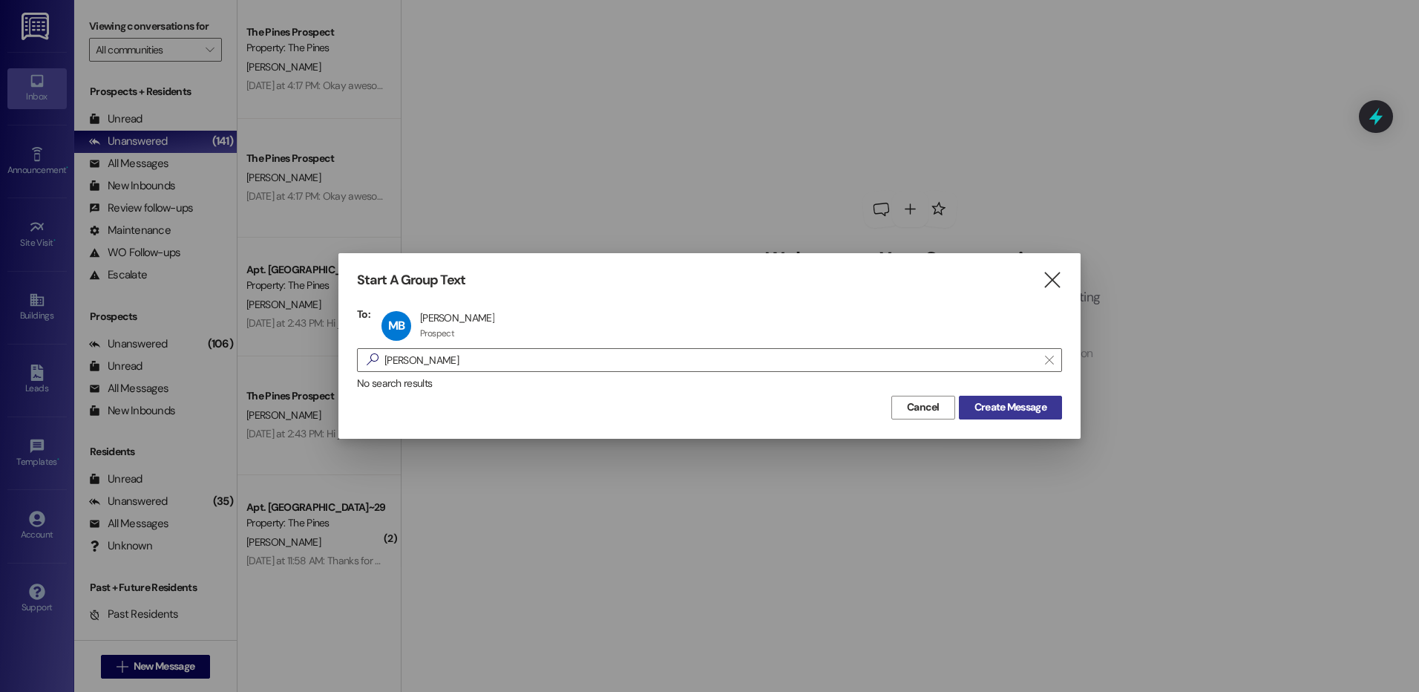
click at [1029, 408] on span "Create Message" at bounding box center [1010, 407] width 72 height 16
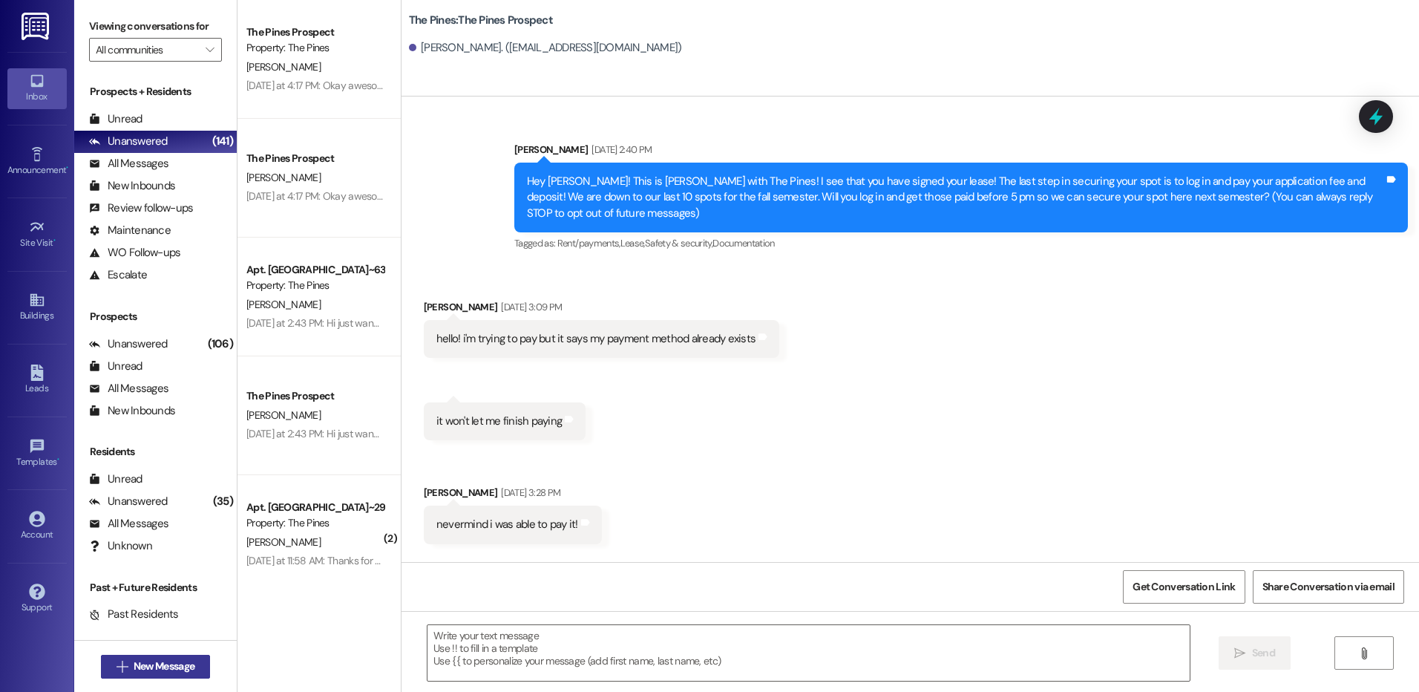
click at [185, 668] on span "New Message" at bounding box center [164, 666] width 61 height 16
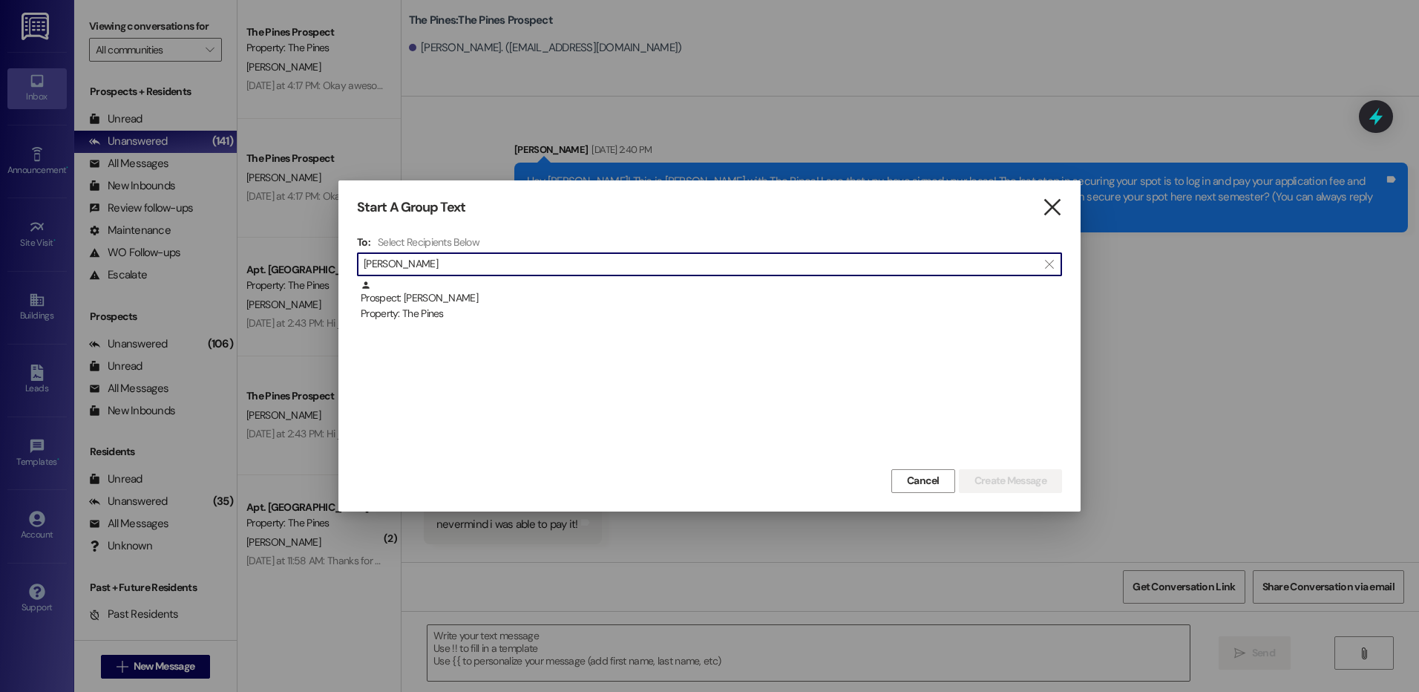
type input "[PERSON_NAME]"
click at [1050, 211] on icon "" at bounding box center [1052, 208] width 20 height 16
